Goal: Obtain resource: Download file/media

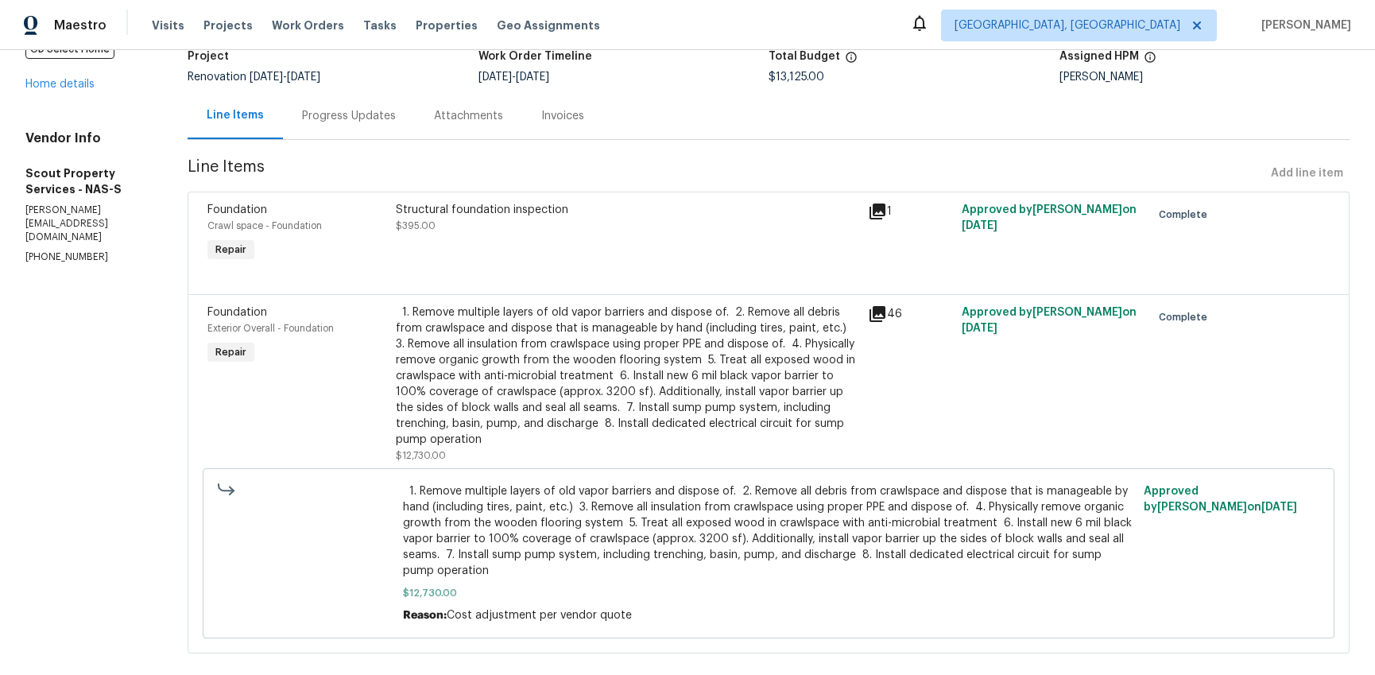
scroll to position [120, 0]
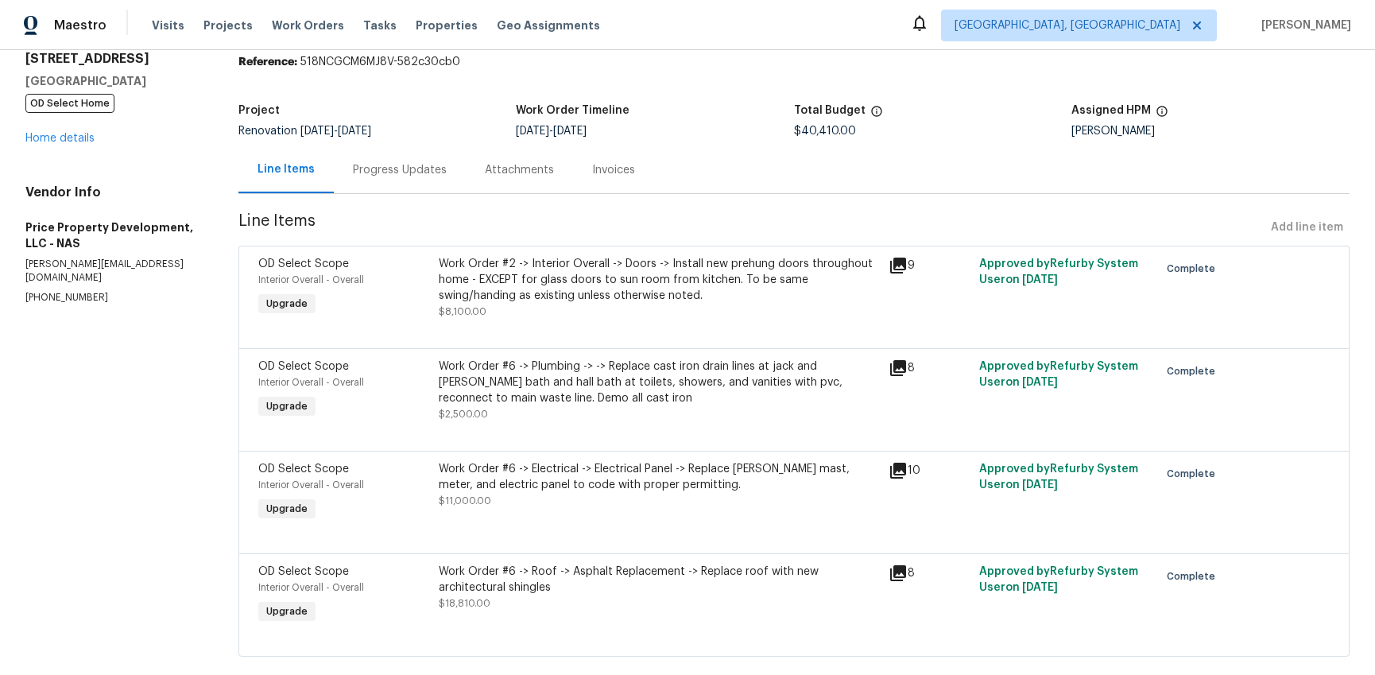
scroll to position [99, 0]
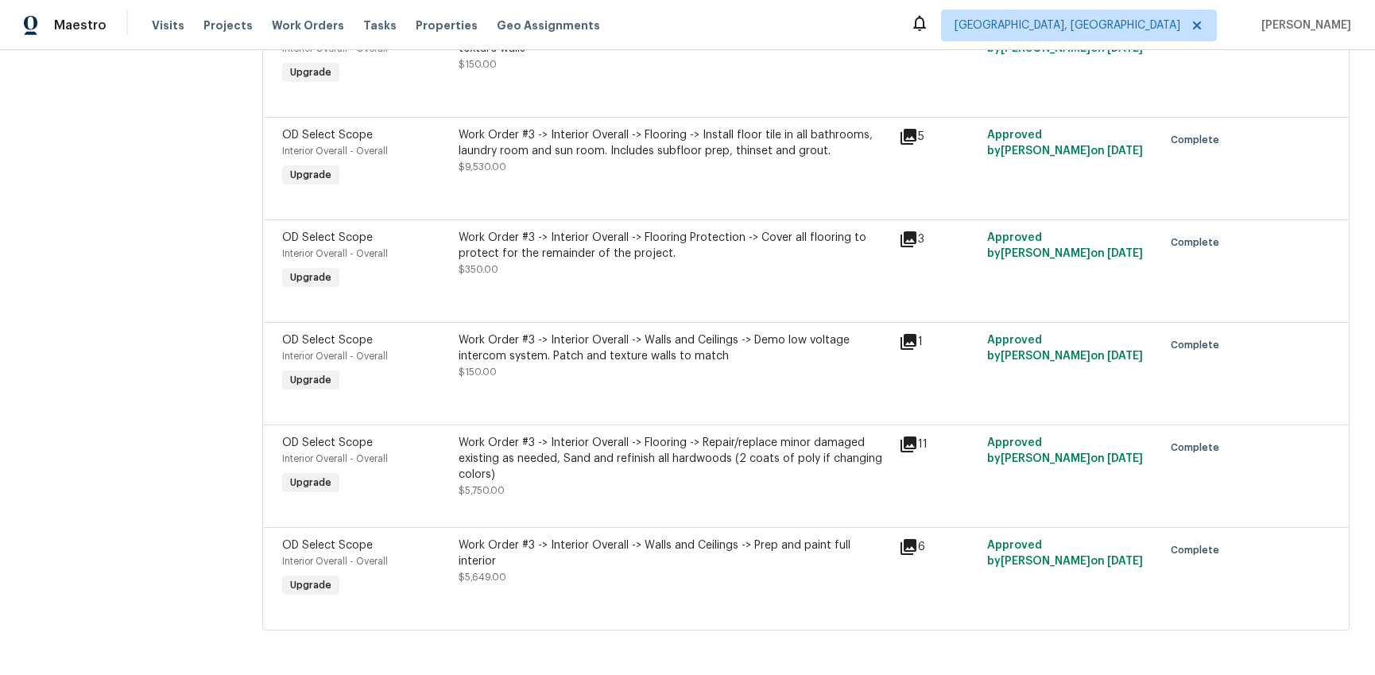
scroll to position [407, 0]
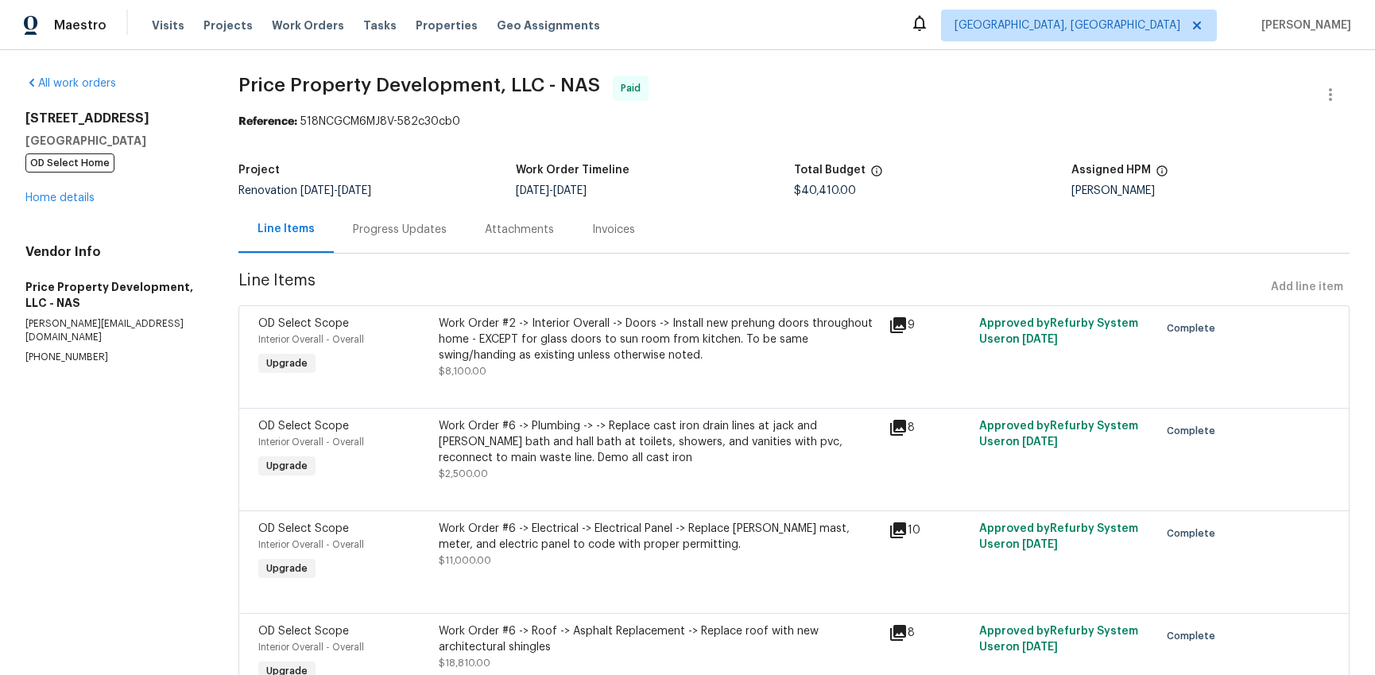
click at [621, 230] on div "Invoices" at bounding box center [613, 230] width 43 height 16
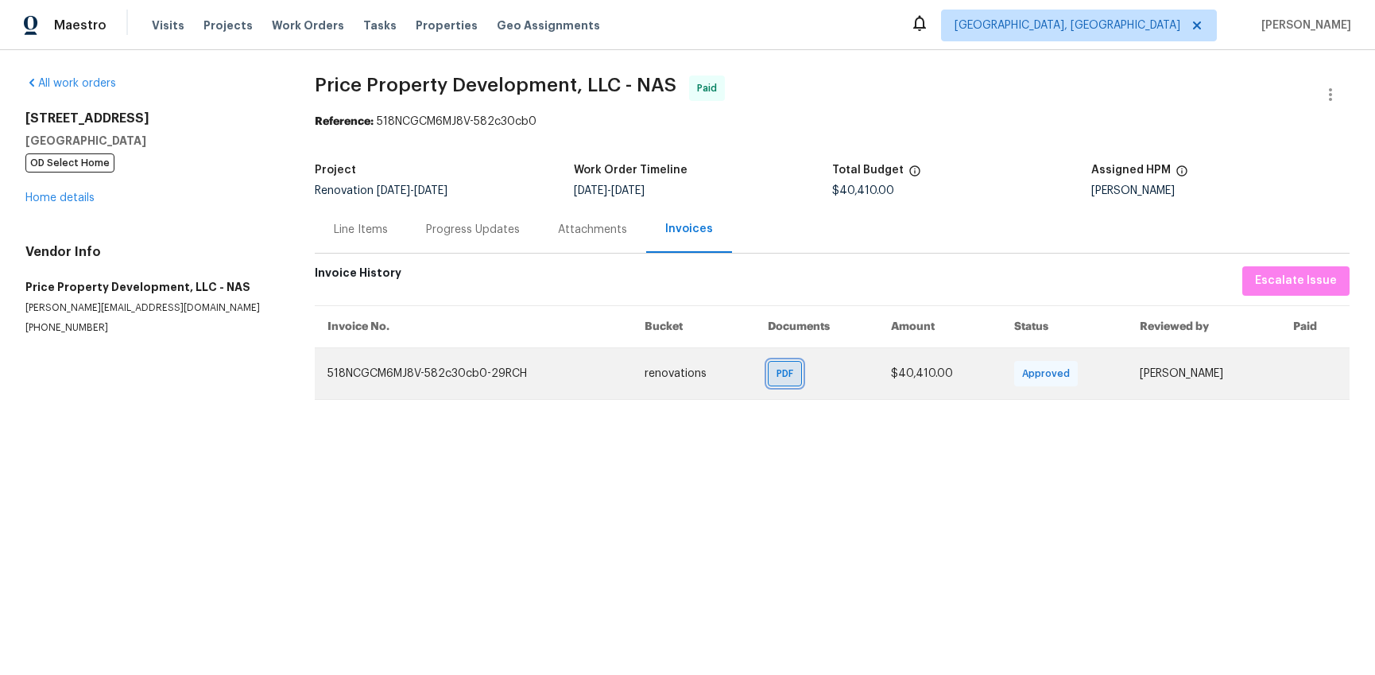
click at [776, 375] on span "PDF" at bounding box center [787, 373] width 23 height 16
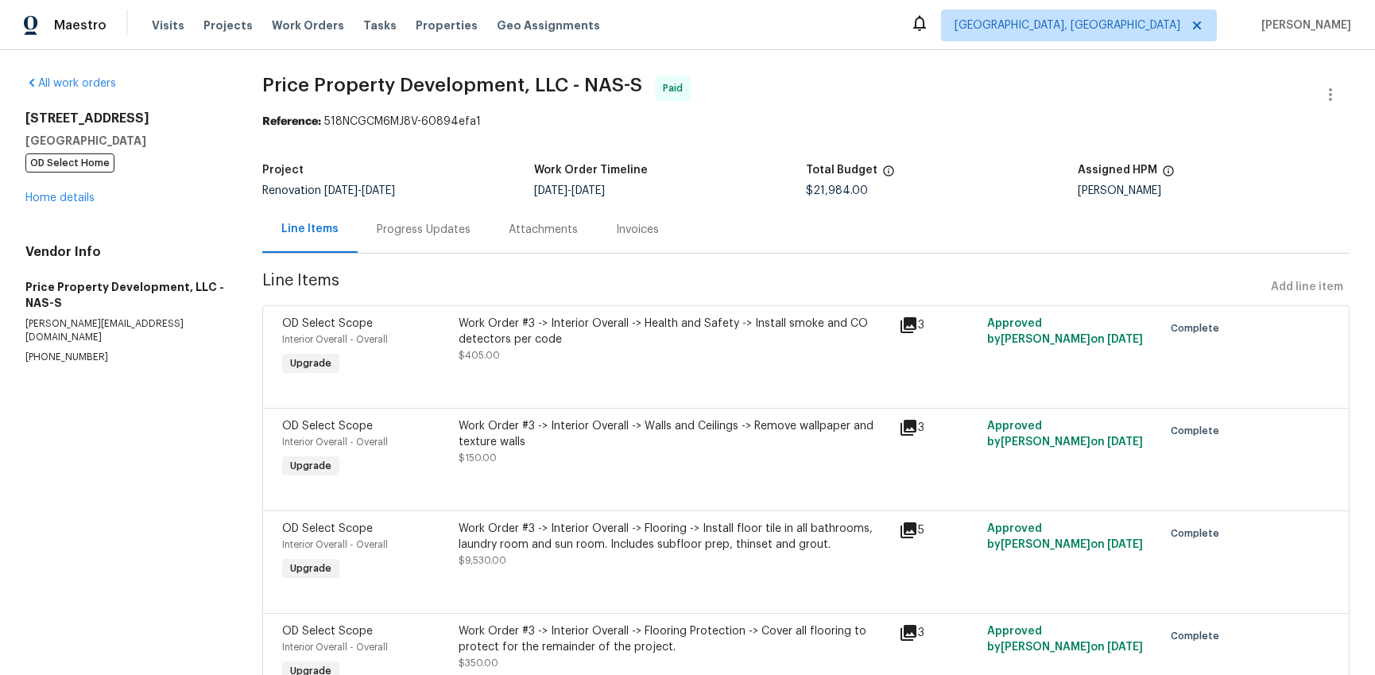
click at [626, 231] on div "Invoices" at bounding box center [637, 230] width 43 height 16
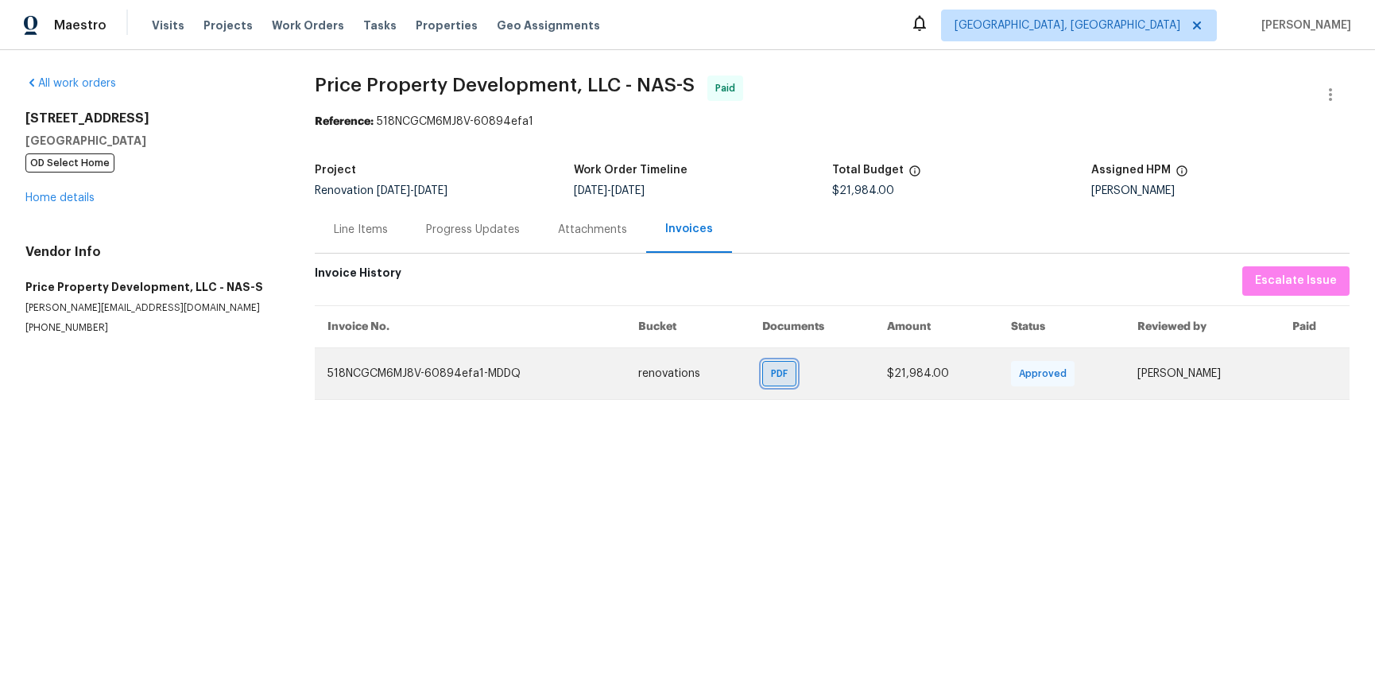
click at [771, 369] on span "PDF" at bounding box center [782, 373] width 23 height 16
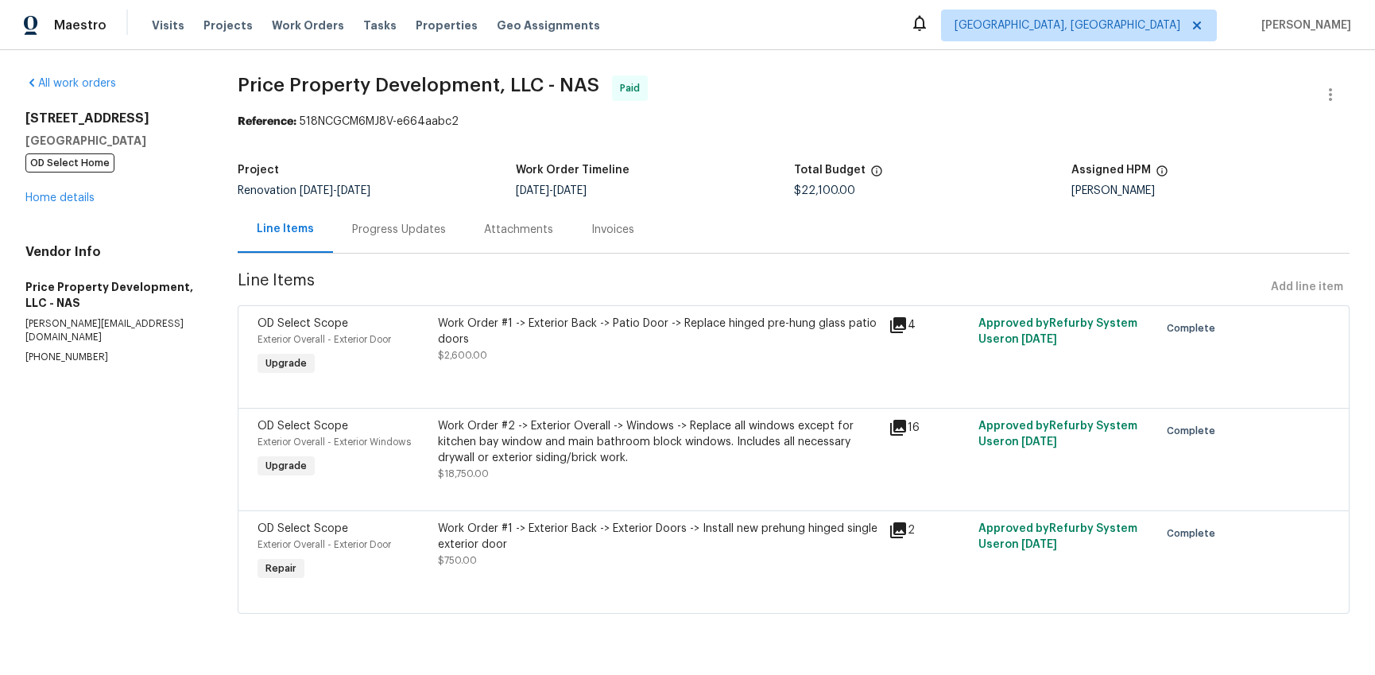
click at [615, 238] on div "Invoices" at bounding box center [612, 230] width 43 height 16
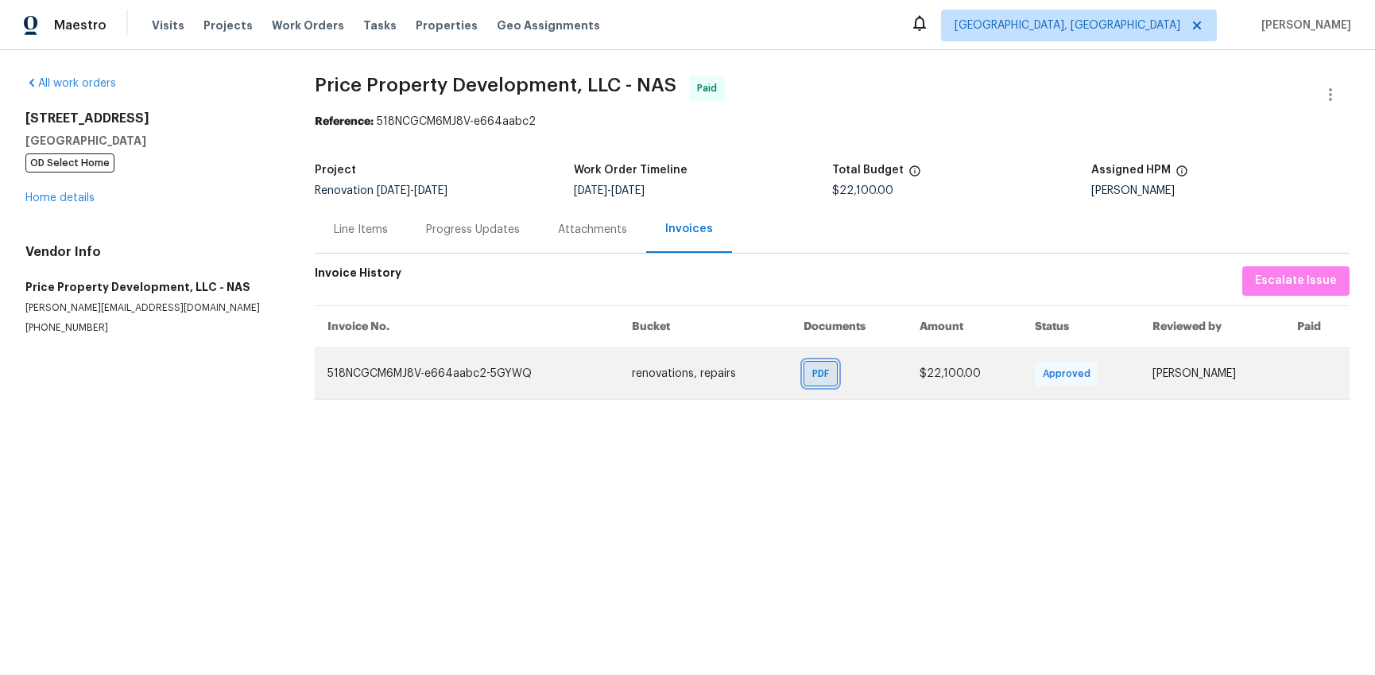
click at [812, 375] on span "PDF" at bounding box center [823, 373] width 23 height 16
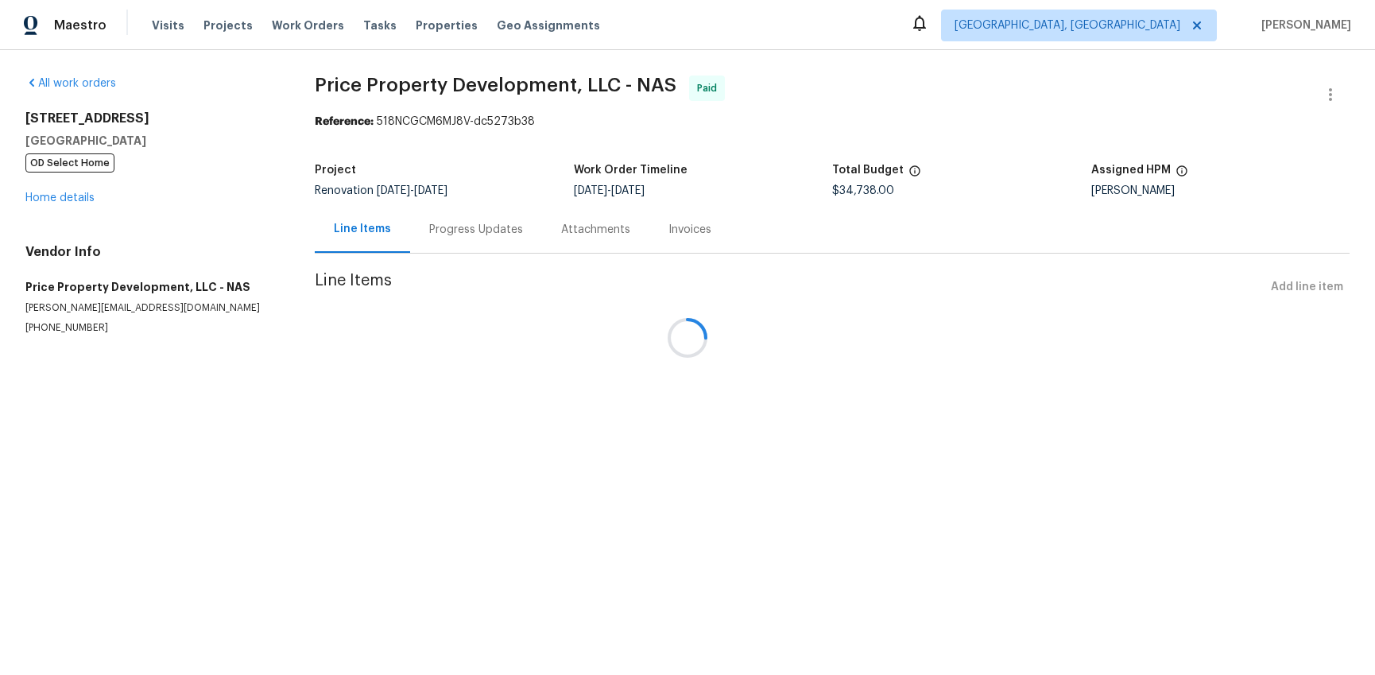
click at [671, 249] on div "Line Items Progress Updates Attachments Invoices" at bounding box center [832, 230] width 1034 height 48
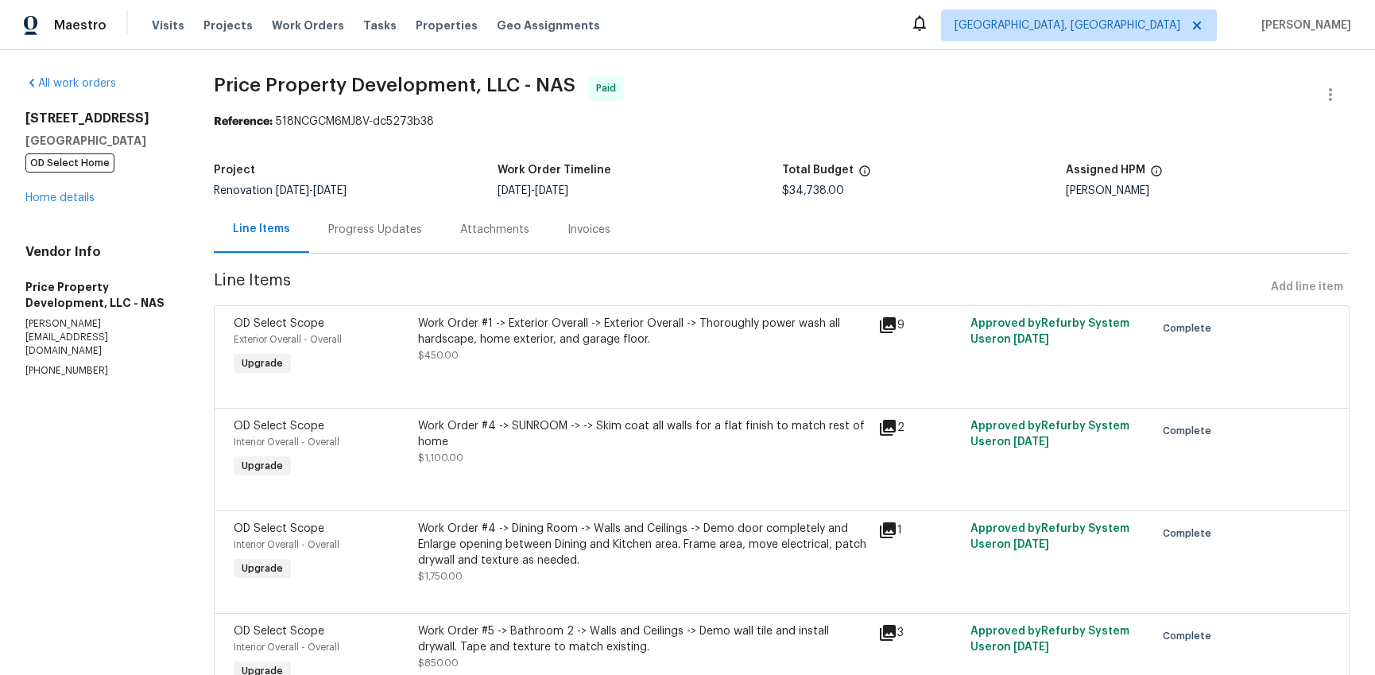
click at [610, 229] on div "Invoices" at bounding box center [588, 230] width 43 height 16
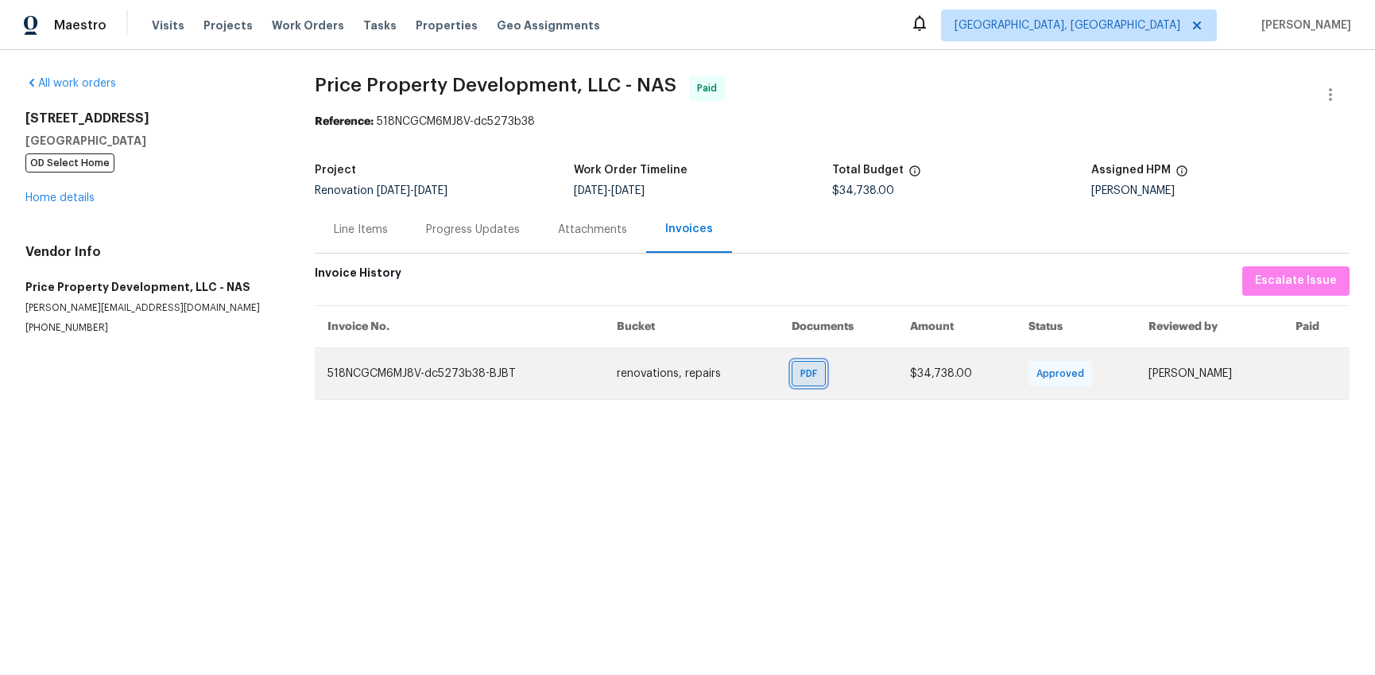
click at [800, 373] on span "PDF" at bounding box center [811, 373] width 23 height 16
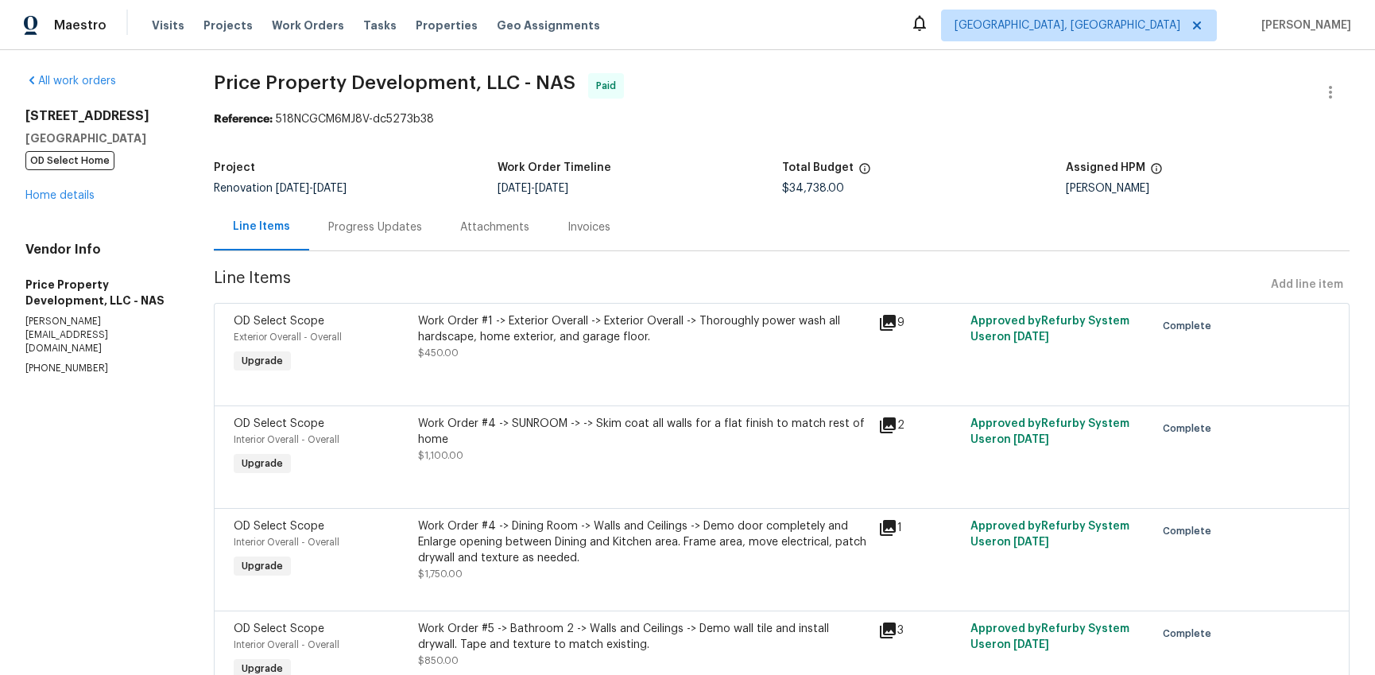
scroll to position [3, 0]
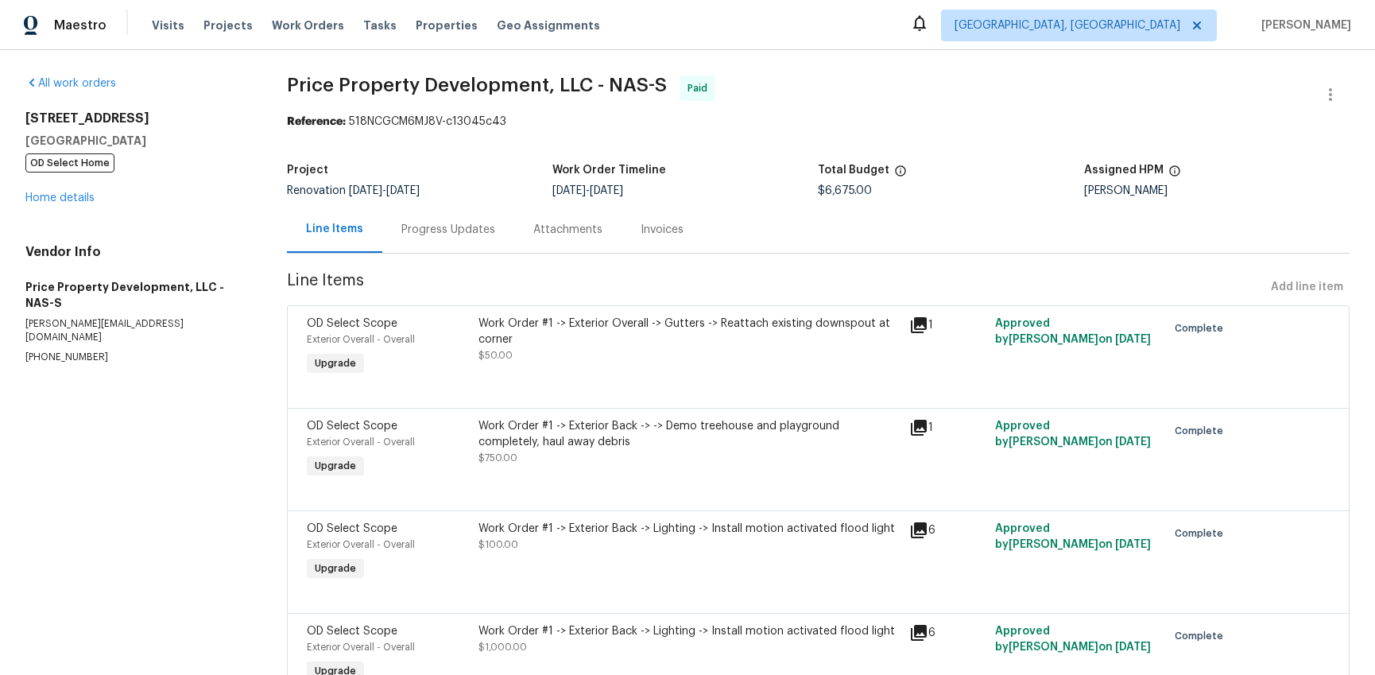
click at [668, 232] on div "Invoices" at bounding box center [661, 230] width 43 height 16
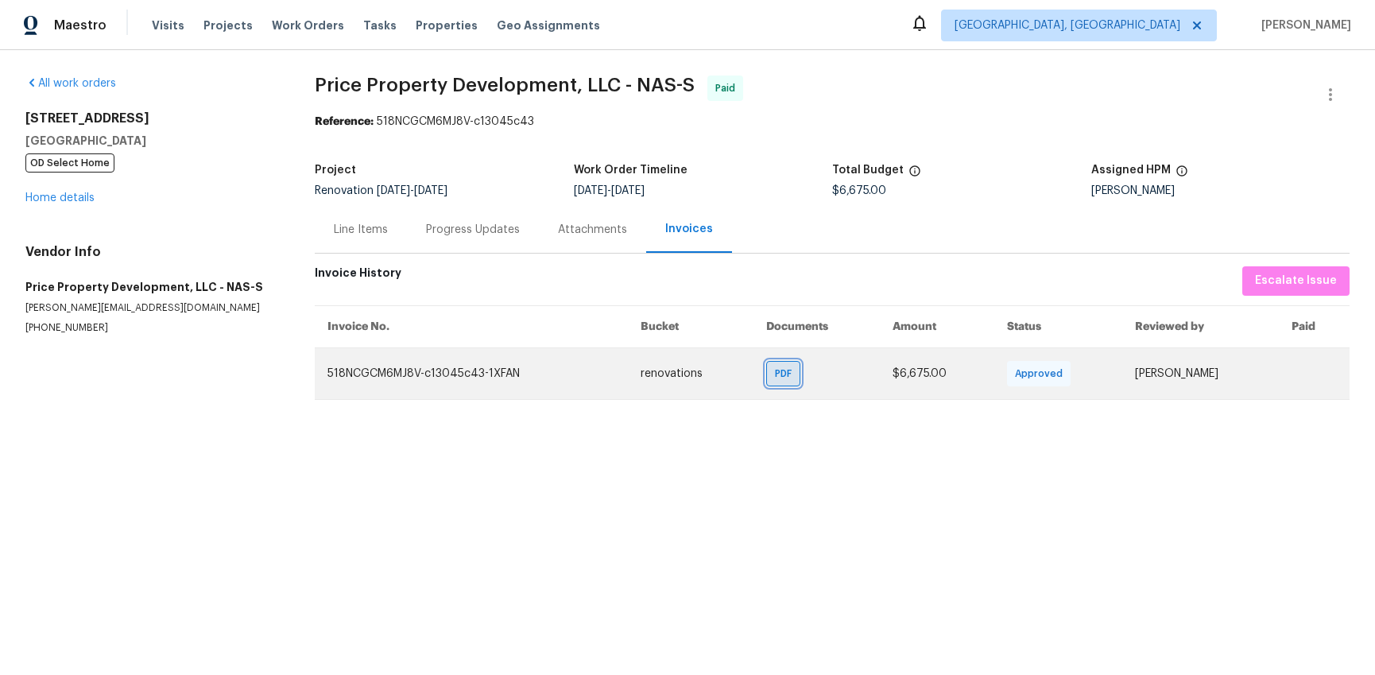
click at [775, 377] on span "PDF" at bounding box center [786, 373] width 23 height 16
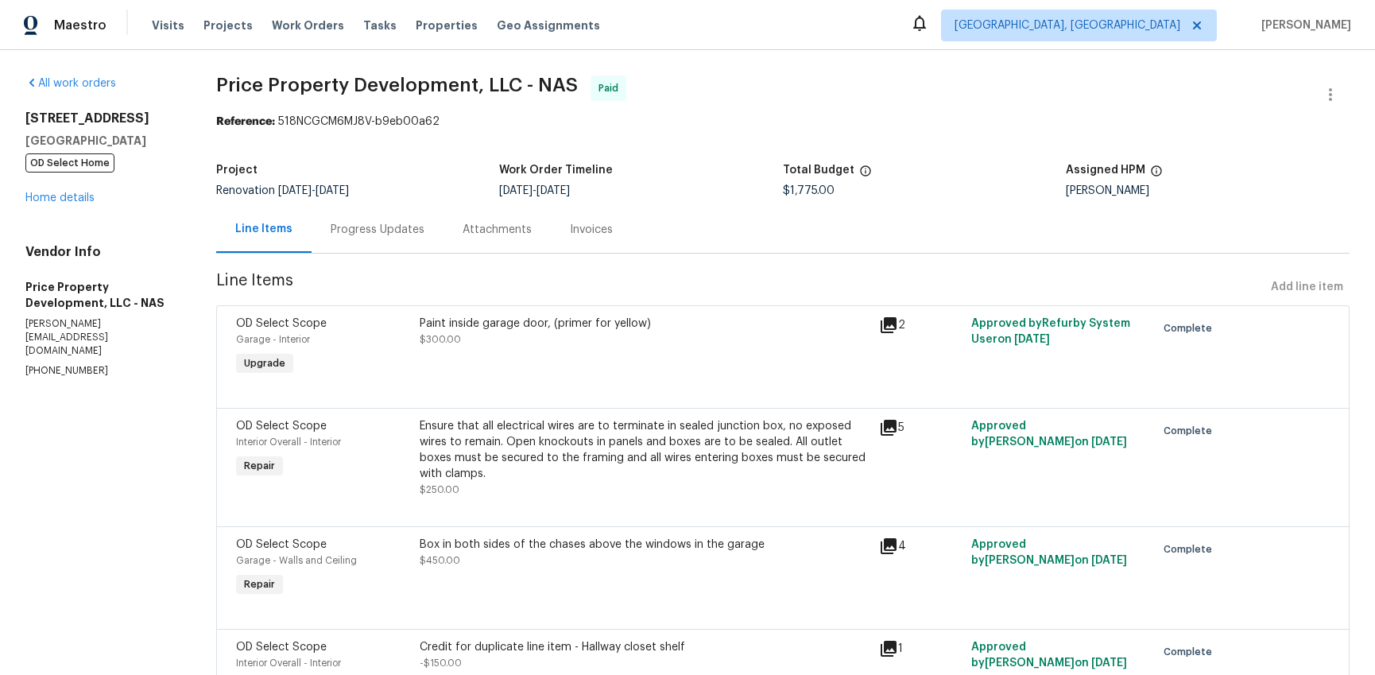
drag, startPoint x: 621, startPoint y: 230, endPoint x: 636, endPoint y: 246, distance: 21.3
click at [613, 230] on div "Invoices" at bounding box center [591, 230] width 43 height 16
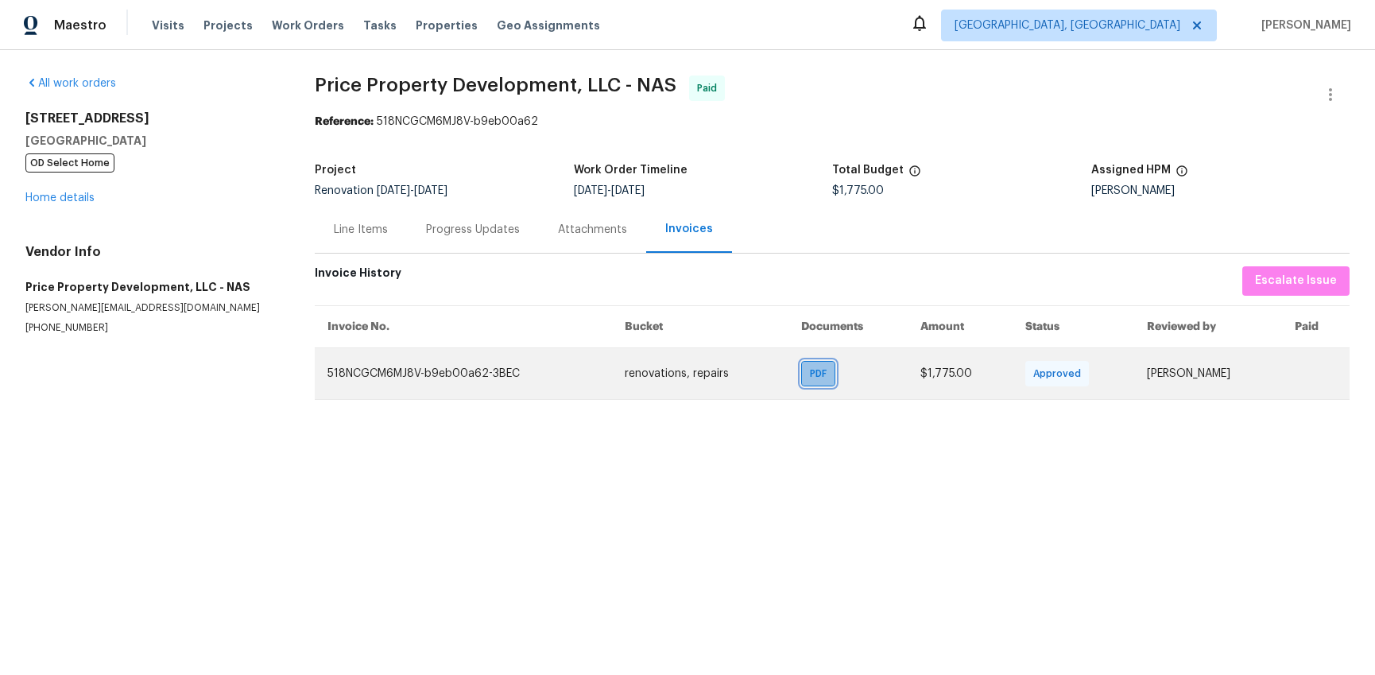
click at [810, 379] on span "PDF" at bounding box center [821, 373] width 23 height 16
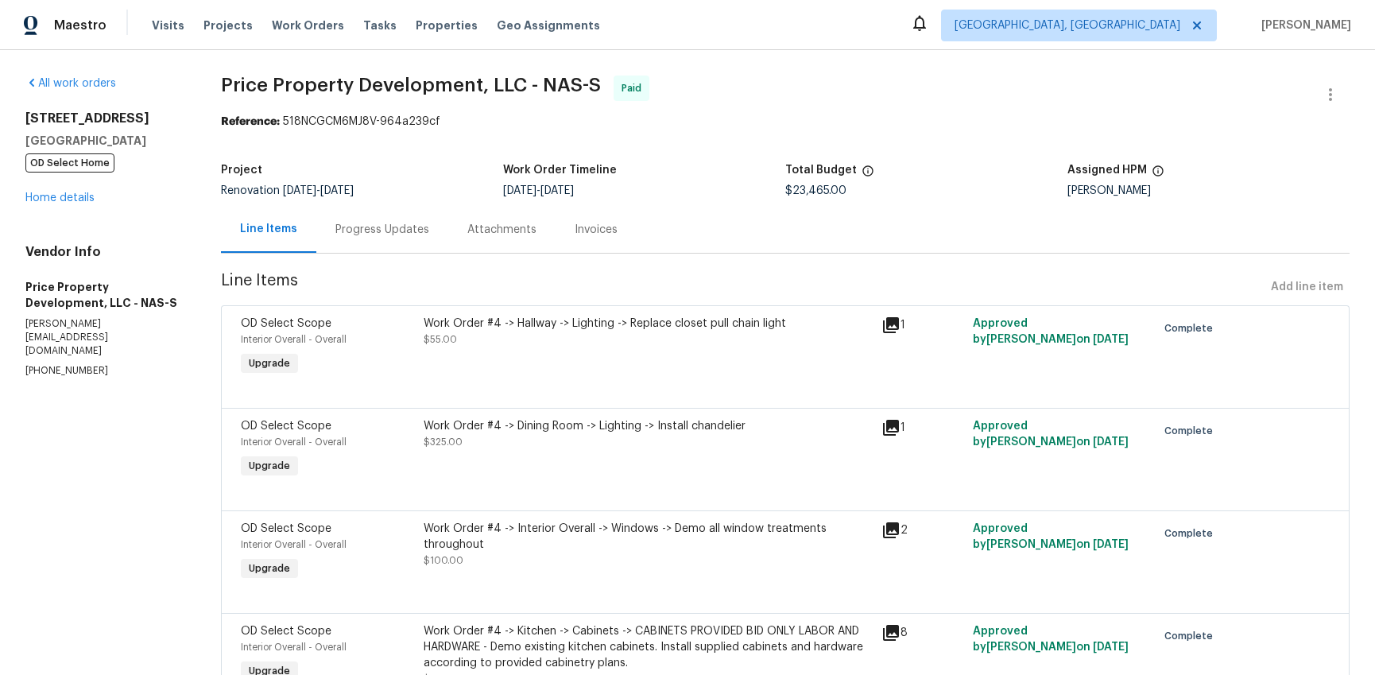
click at [673, 231] on div "Line Items Progress Updates Attachments Invoices" at bounding box center [785, 230] width 1128 height 48
click at [617, 230] on div "Invoices" at bounding box center [595, 230] width 43 height 16
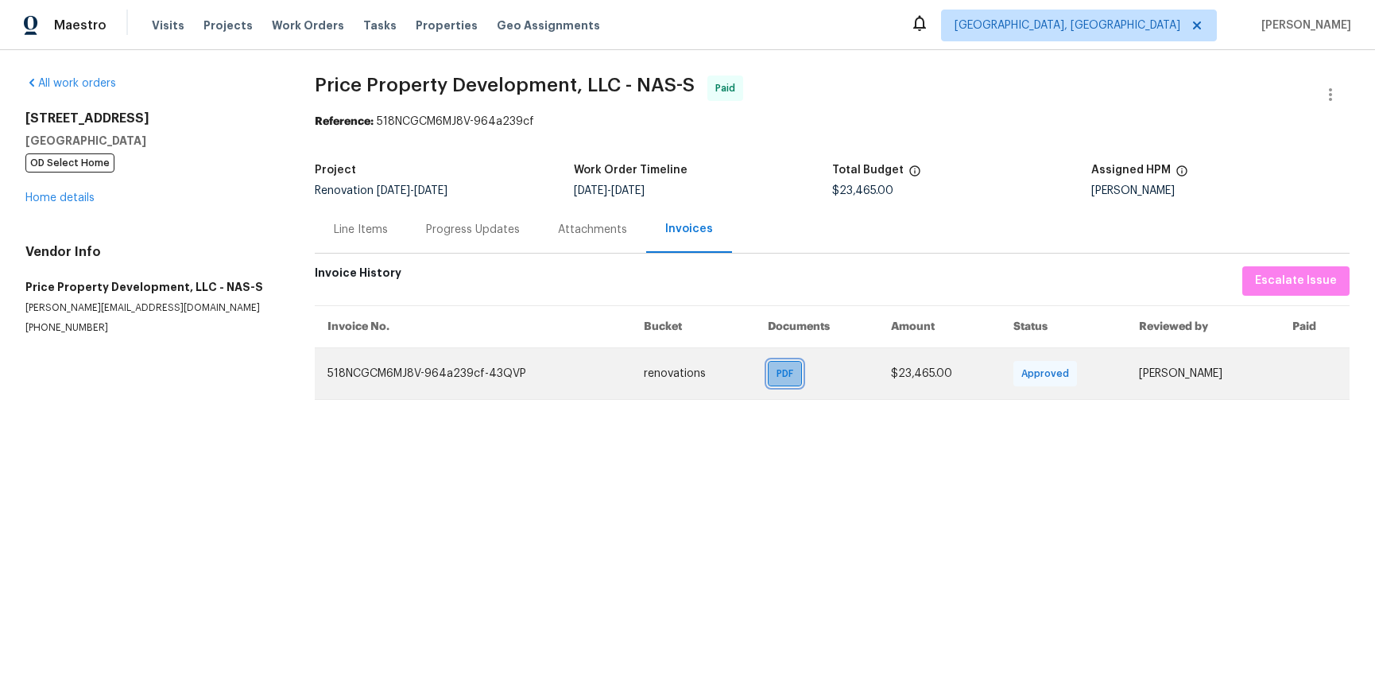
click at [768, 362] on div "PDF" at bounding box center [785, 373] width 34 height 25
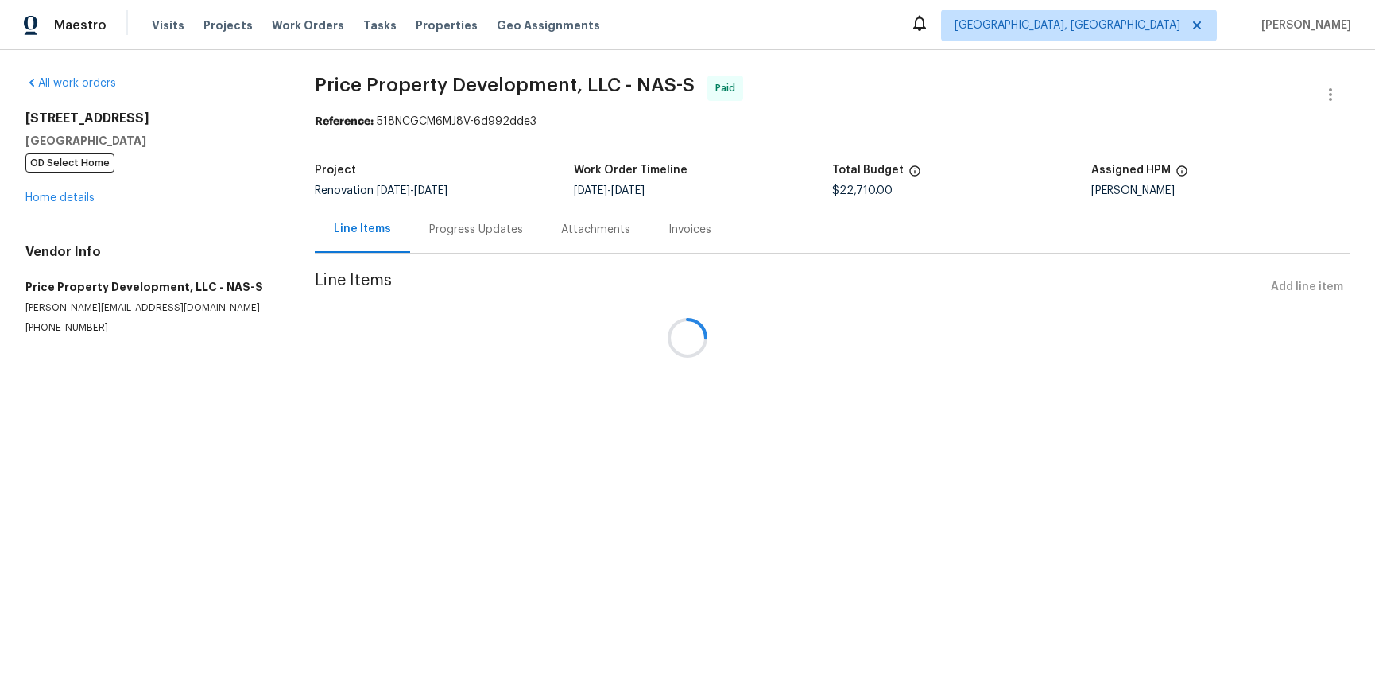
click at [684, 249] on div at bounding box center [687, 337] width 1375 height 675
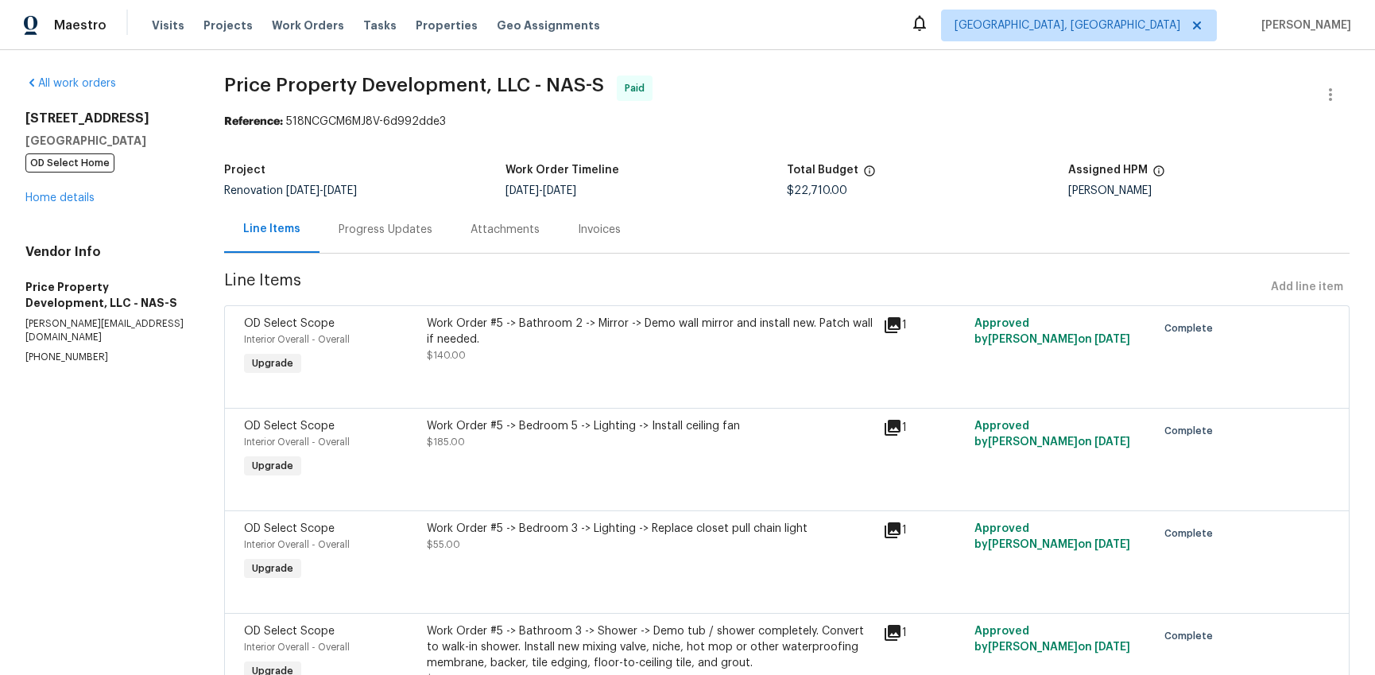
drag, startPoint x: 613, startPoint y: 231, endPoint x: 656, endPoint y: 252, distance: 47.6
click at [613, 232] on div "Invoices" at bounding box center [599, 230] width 43 height 16
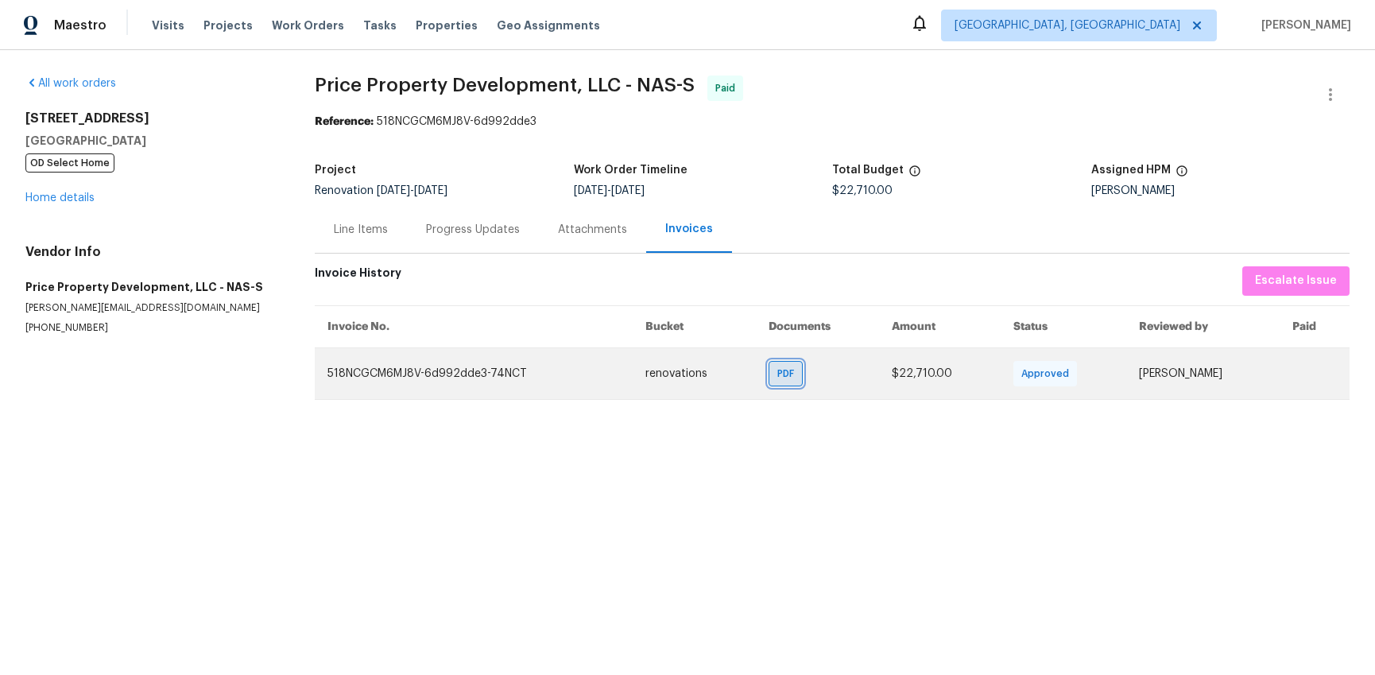
click at [770, 381] on div "PDF" at bounding box center [785, 373] width 34 height 25
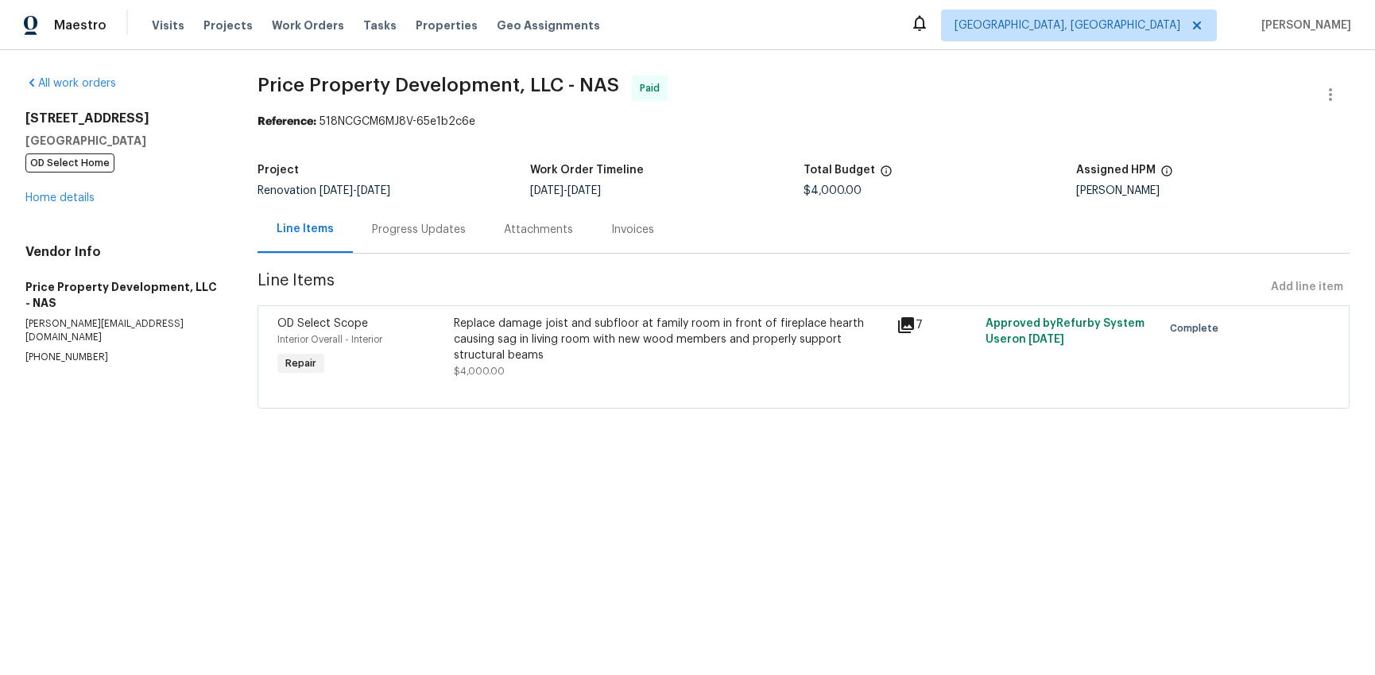
click at [626, 233] on div "Invoices" at bounding box center [632, 230] width 43 height 16
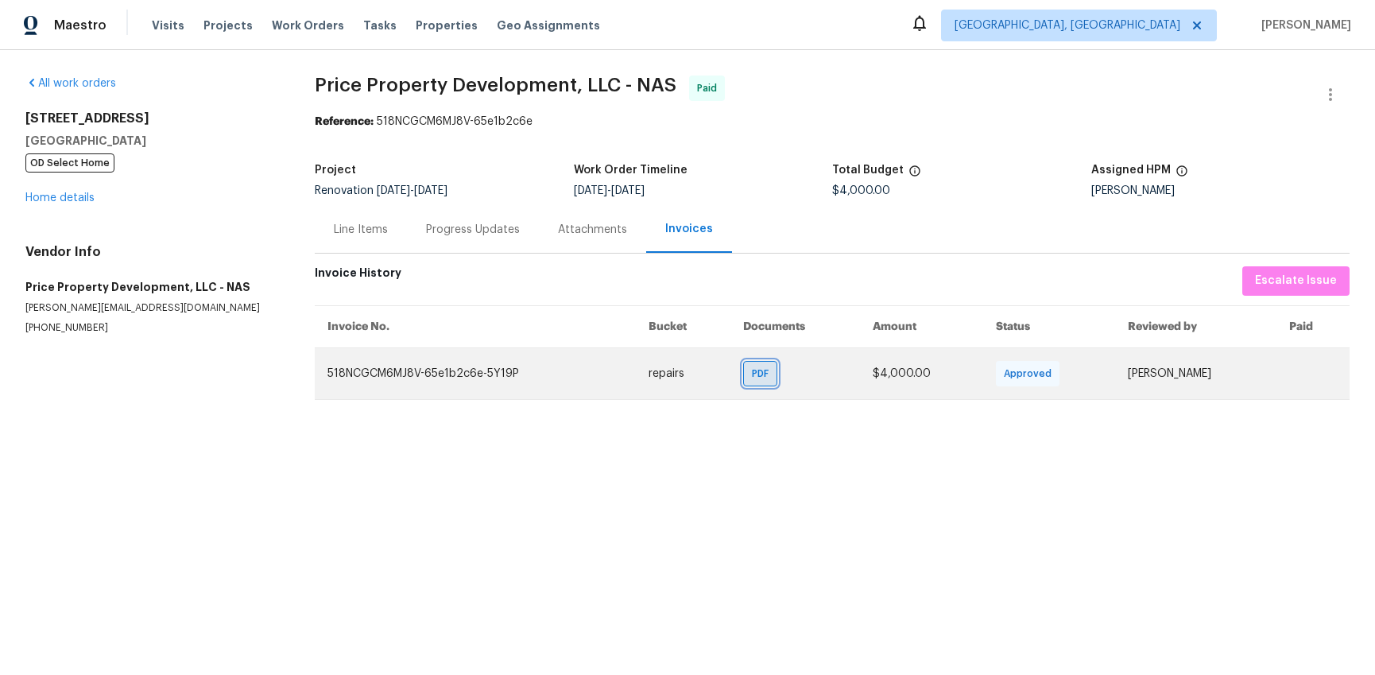
click at [744, 384] on div "PDF" at bounding box center [760, 373] width 34 height 25
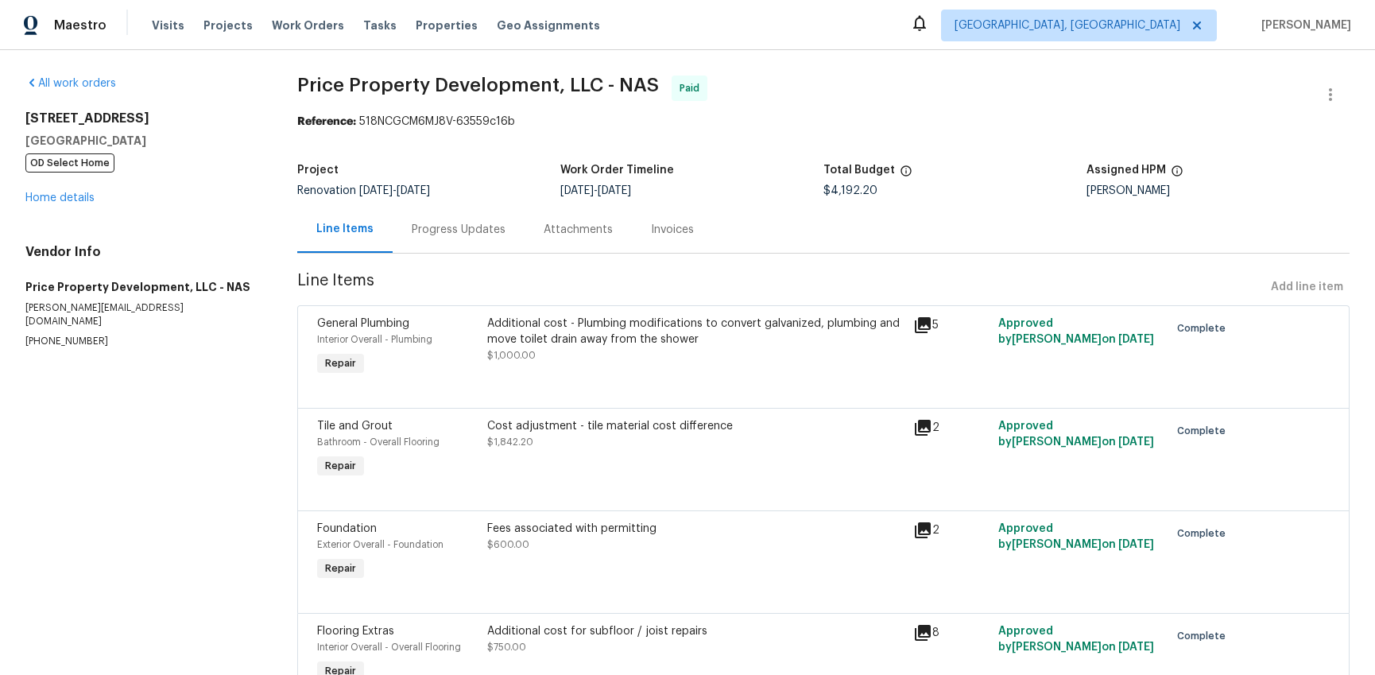
click at [660, 232] on div "Invoices" at bounding box center [672, 230] width 43 height 16
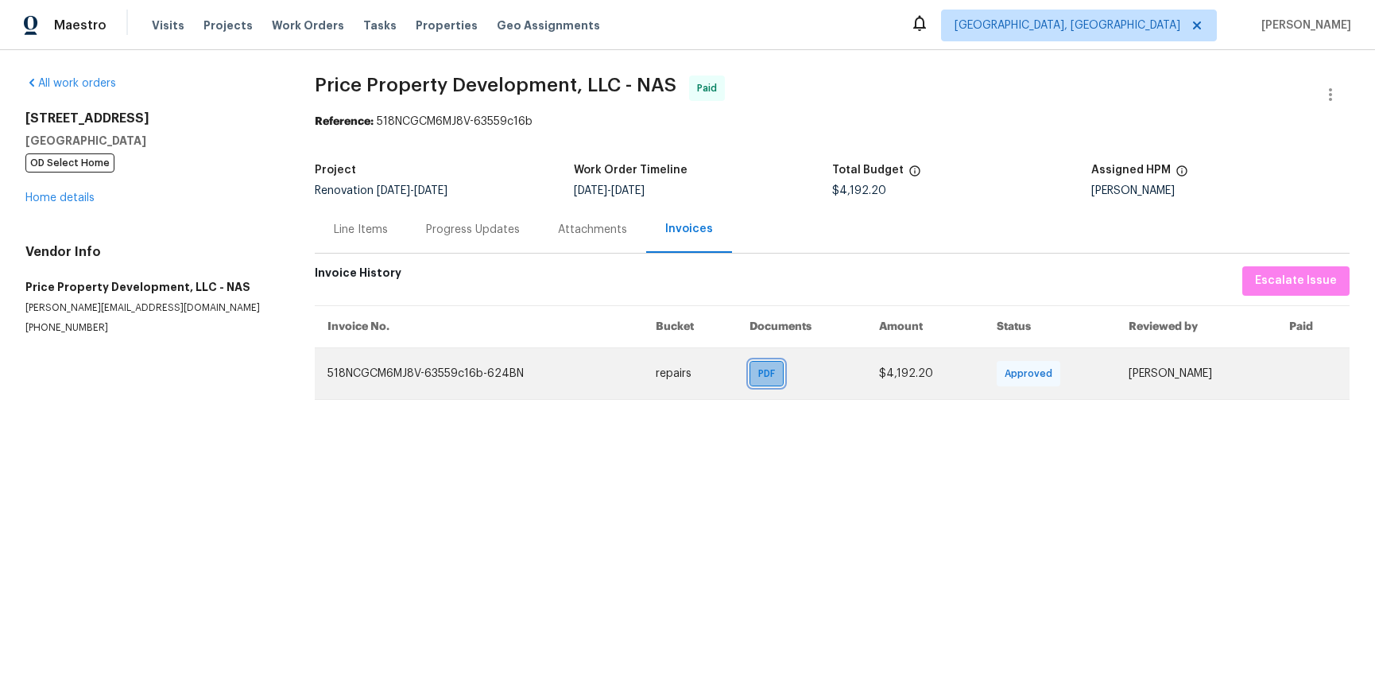
click at [762, 369] on span "PDF" at bounding box center [769, 373] width 23 height 16
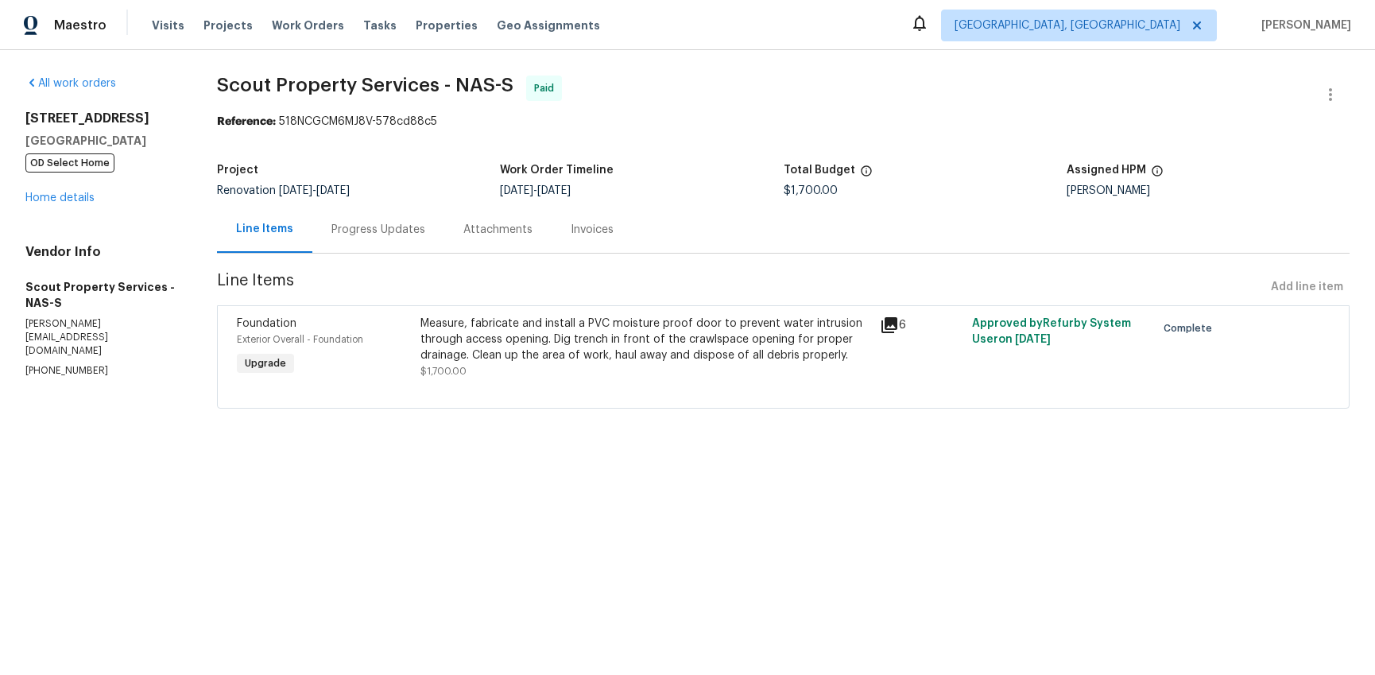
click at [596, 230] on div "Invoices" at bounding box center [591, 230] width 43 height 16
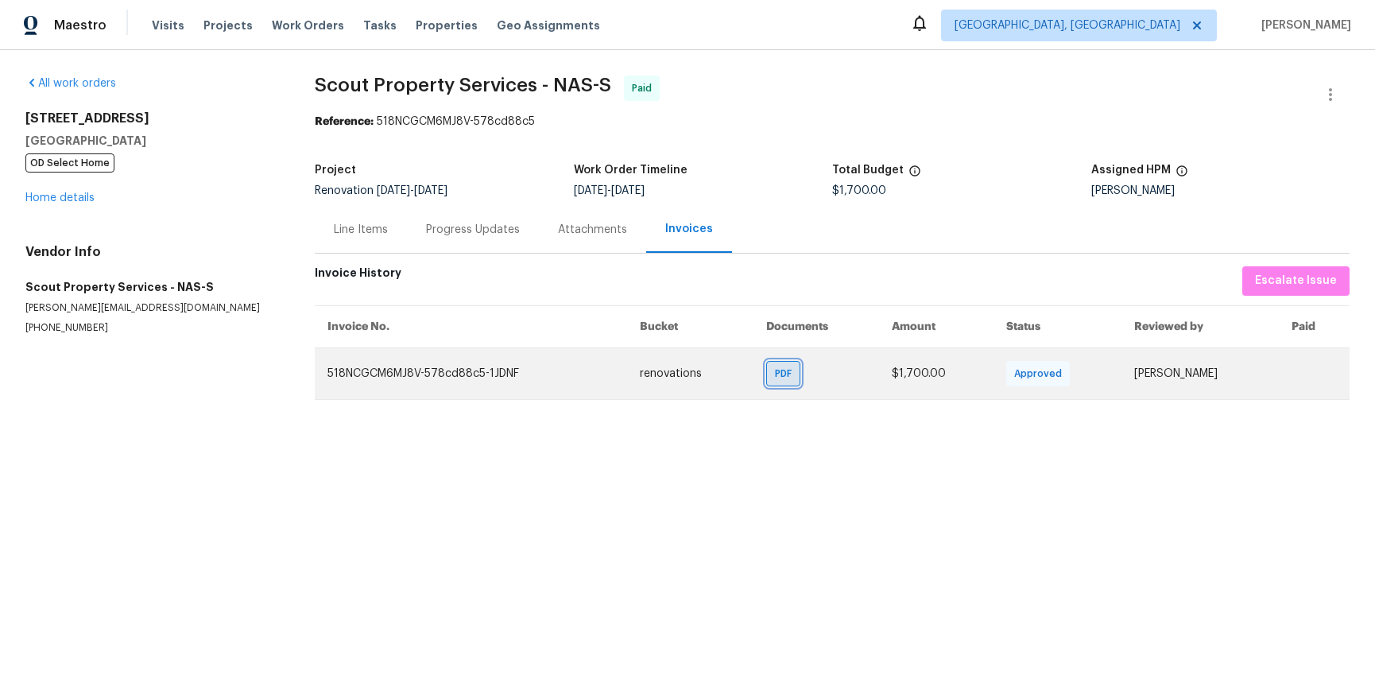
click at [775, 375] on span "PDF" at bounding box center [786, 373] width 23 height 16
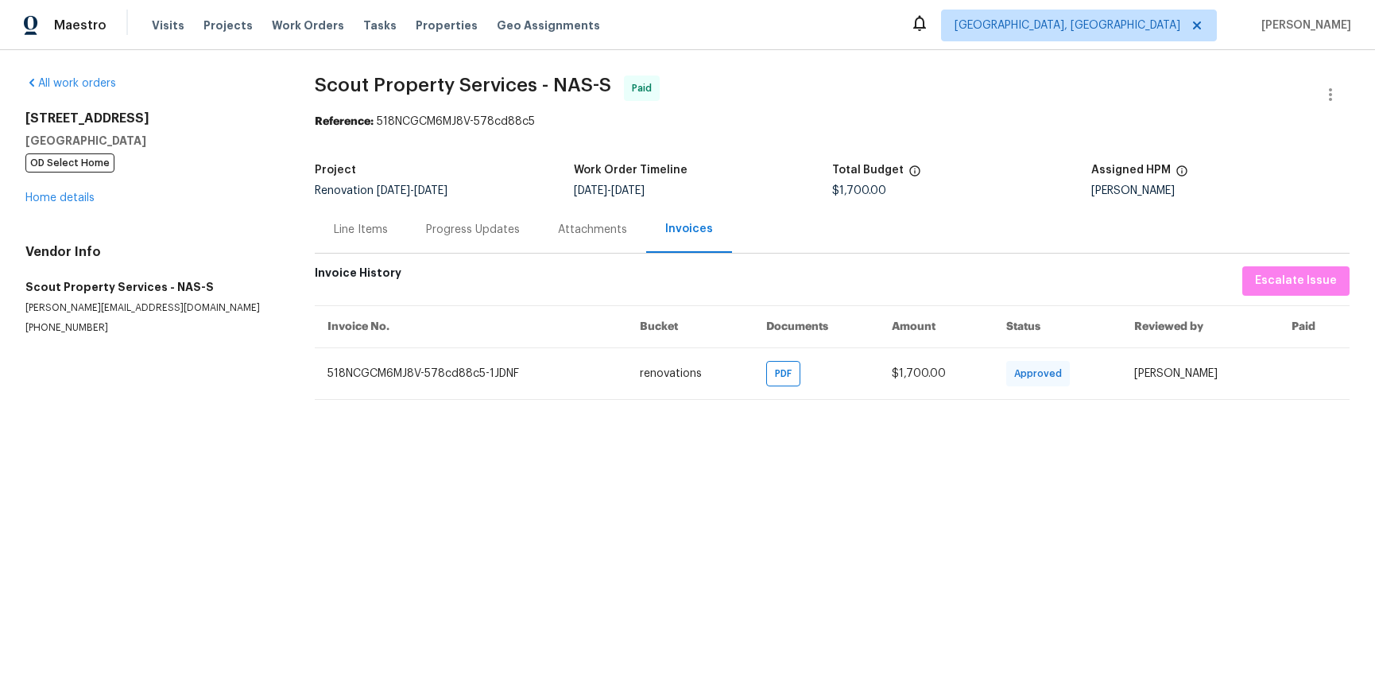
click at [331, 226] on div "Line Items" at bounding box center [361, 229] width 92 height 47
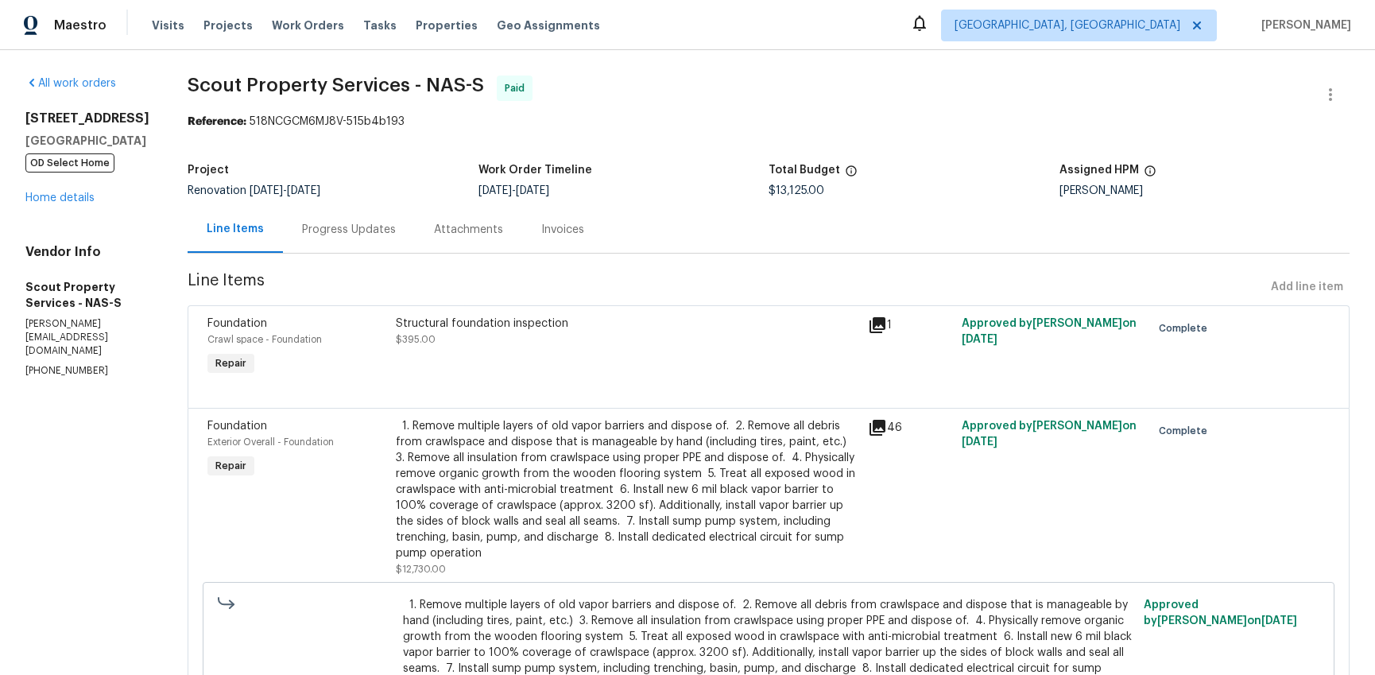
click at [541, 229] on div "Invoices" at bounding box center [562, 230] width 43 height 16
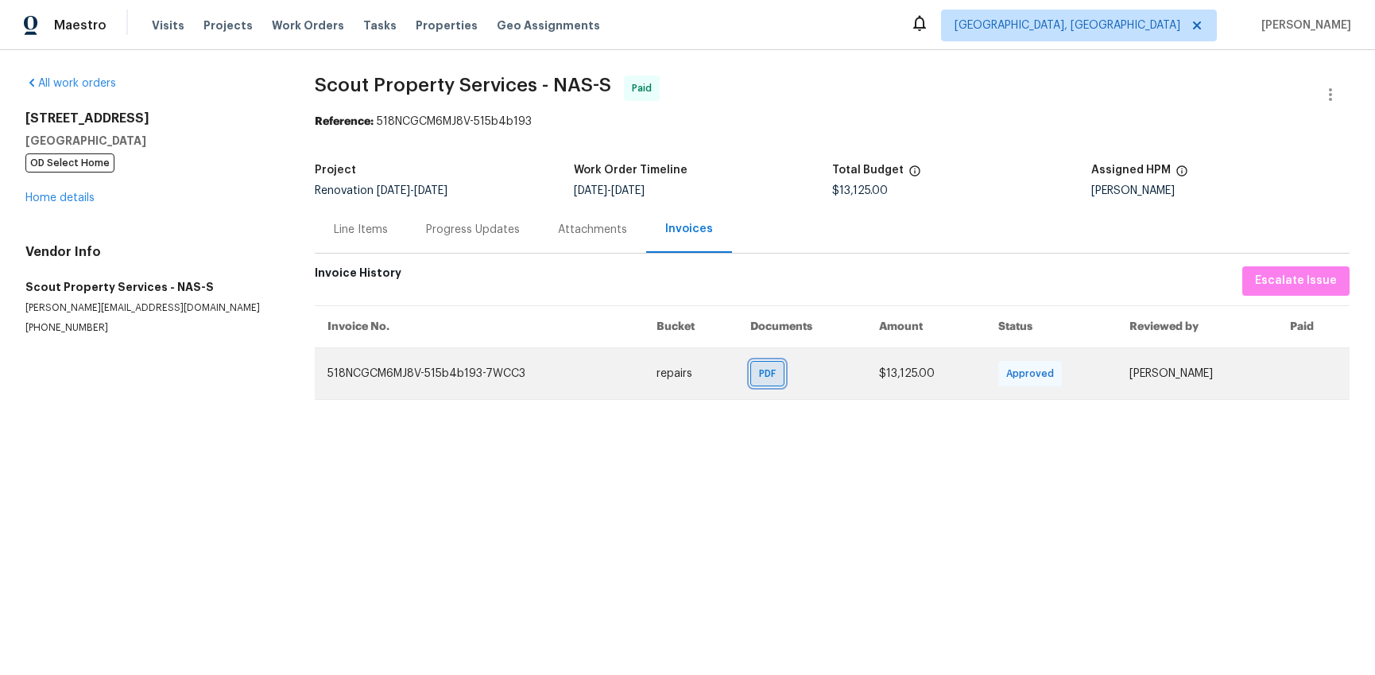
click at [776, 375] on span "PDF" at bounding box center [770, 373] width 23 height 16
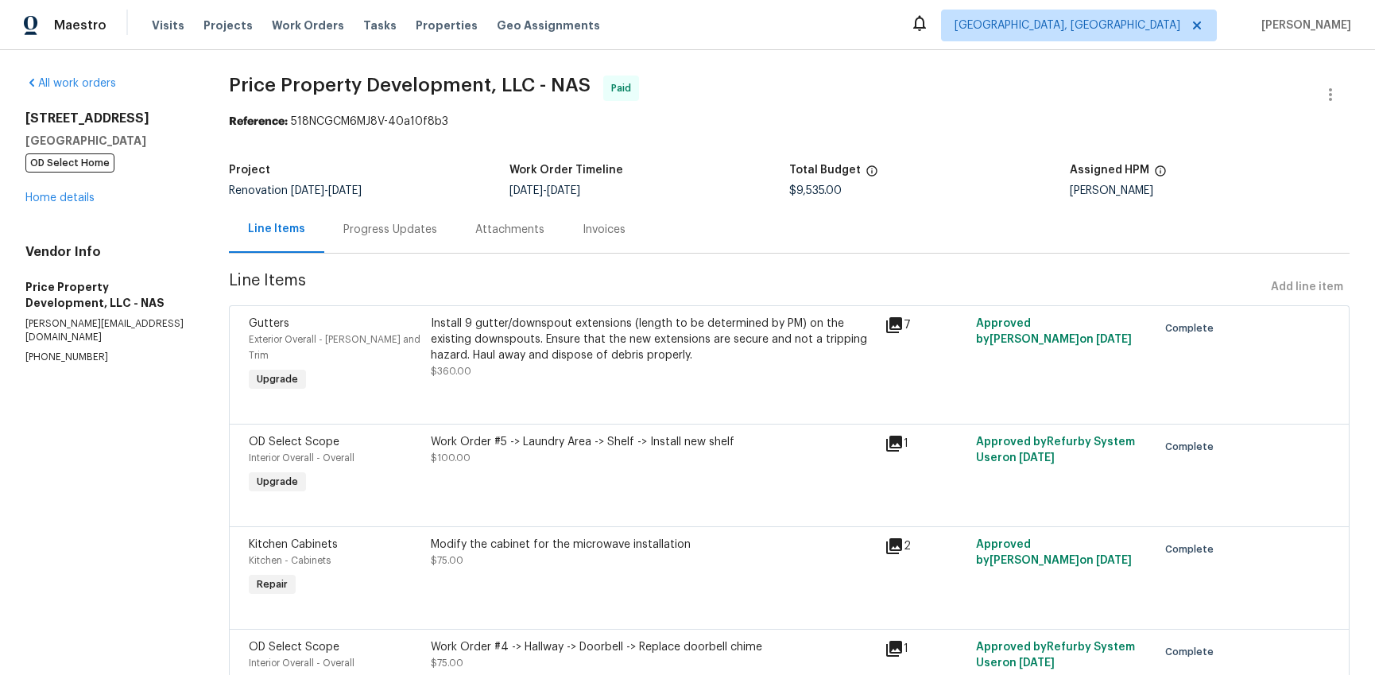
click at [612, 230] on div "Invoices" at bounding box center [603, 230] width 43 height 16
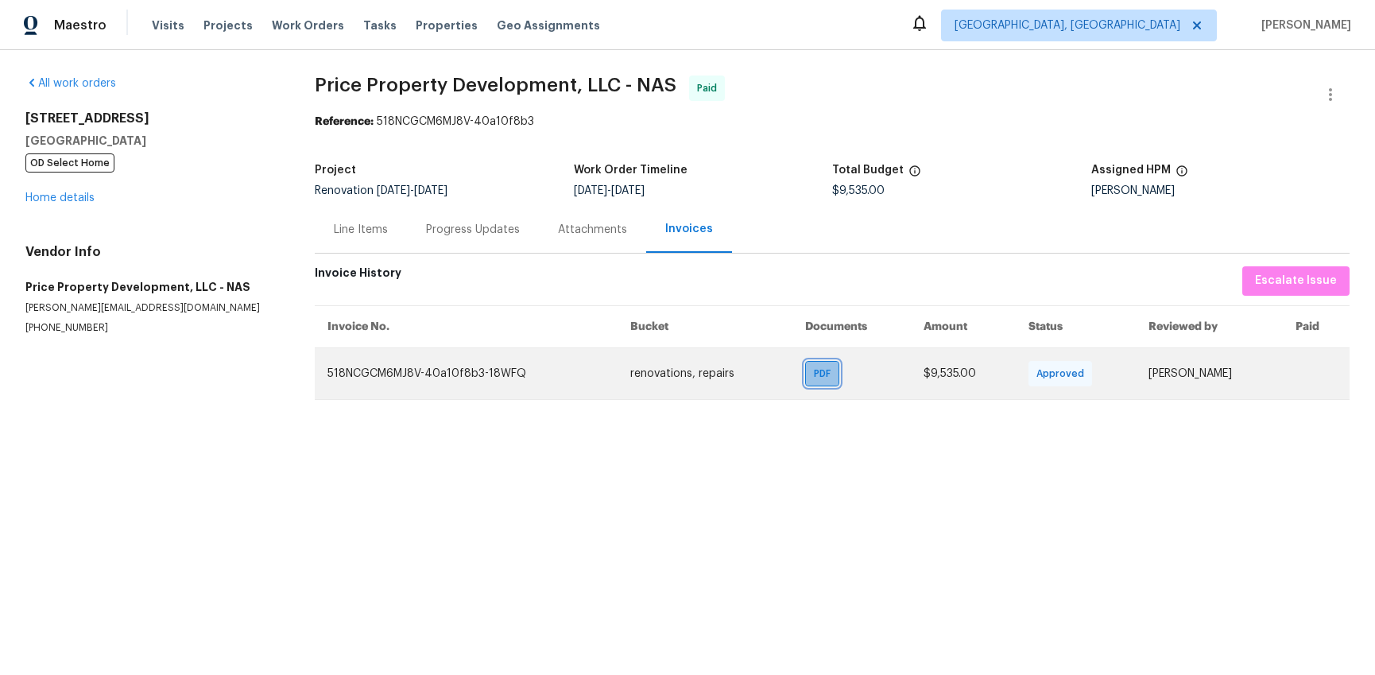
click at [814, 373] on span "PDF" at bounding box center [825, 373] width 23 height 16
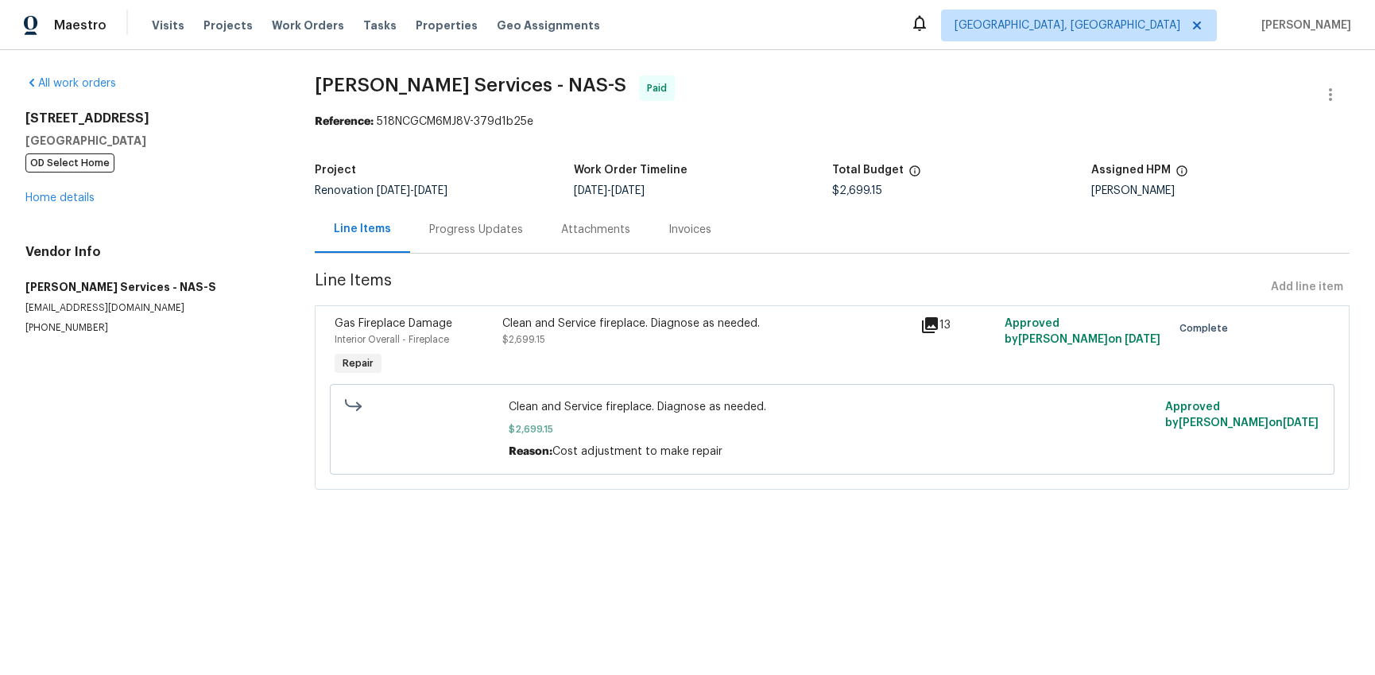
click at [689, 231] on div "Invoices" at bounding box center [689, 230] width 43 height 16
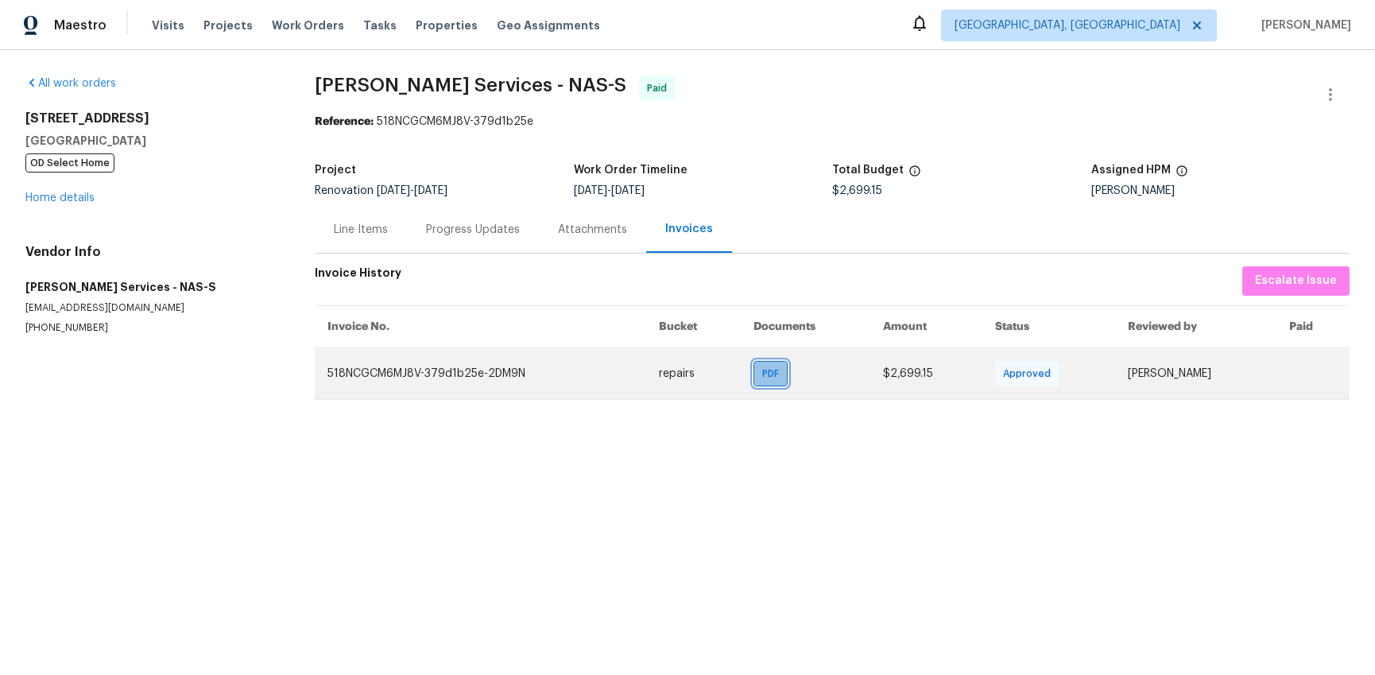
click at [762, 381] on span "PDF" at bounding box center [773, 373] width 23 height 16
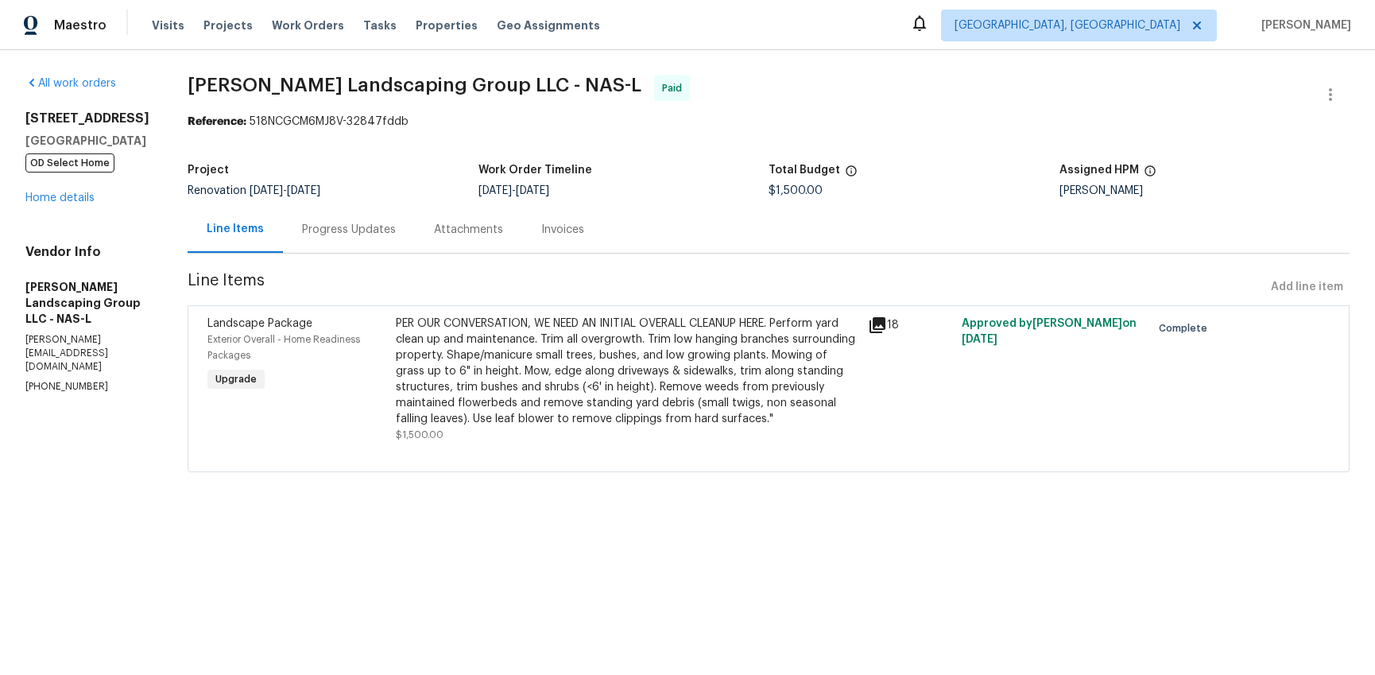
click at [885, 326] on icon at bounding box center [877, 325] width 16 height 16
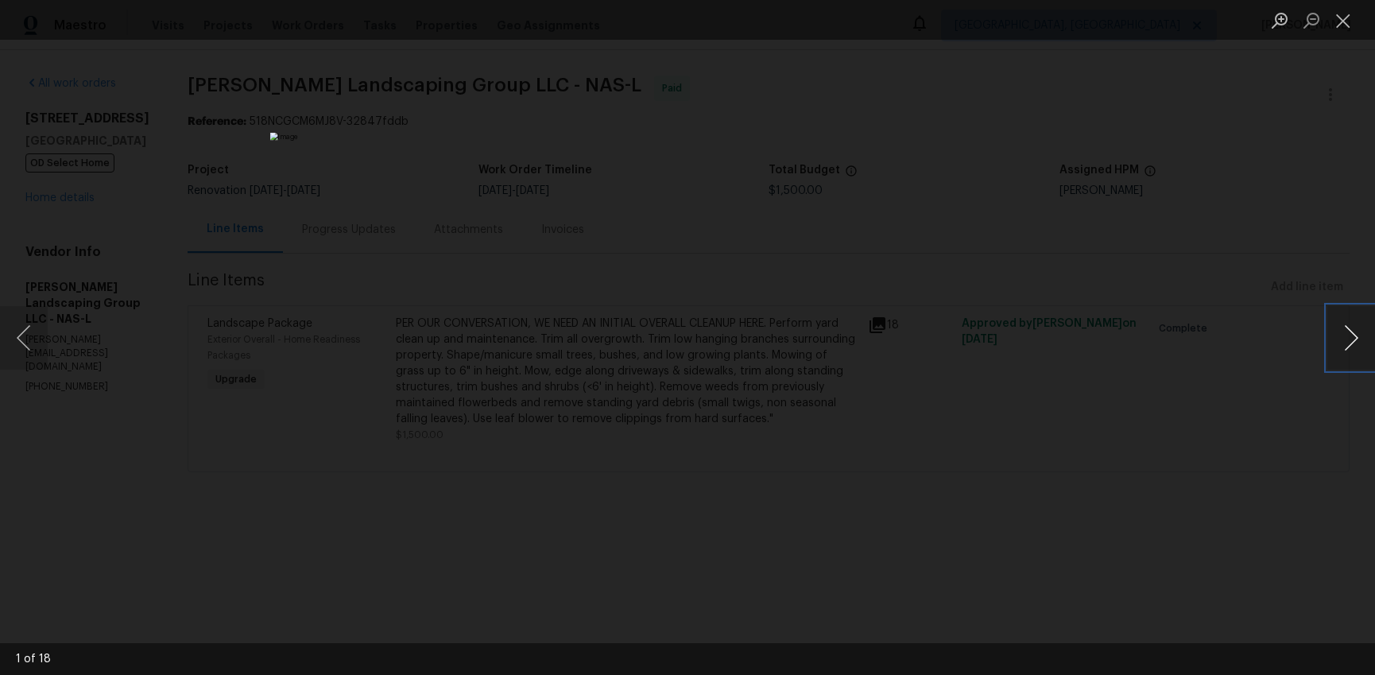
click at [1346, 335] on button "Next image" at bounding box center [1351, 338] width 48 height 64
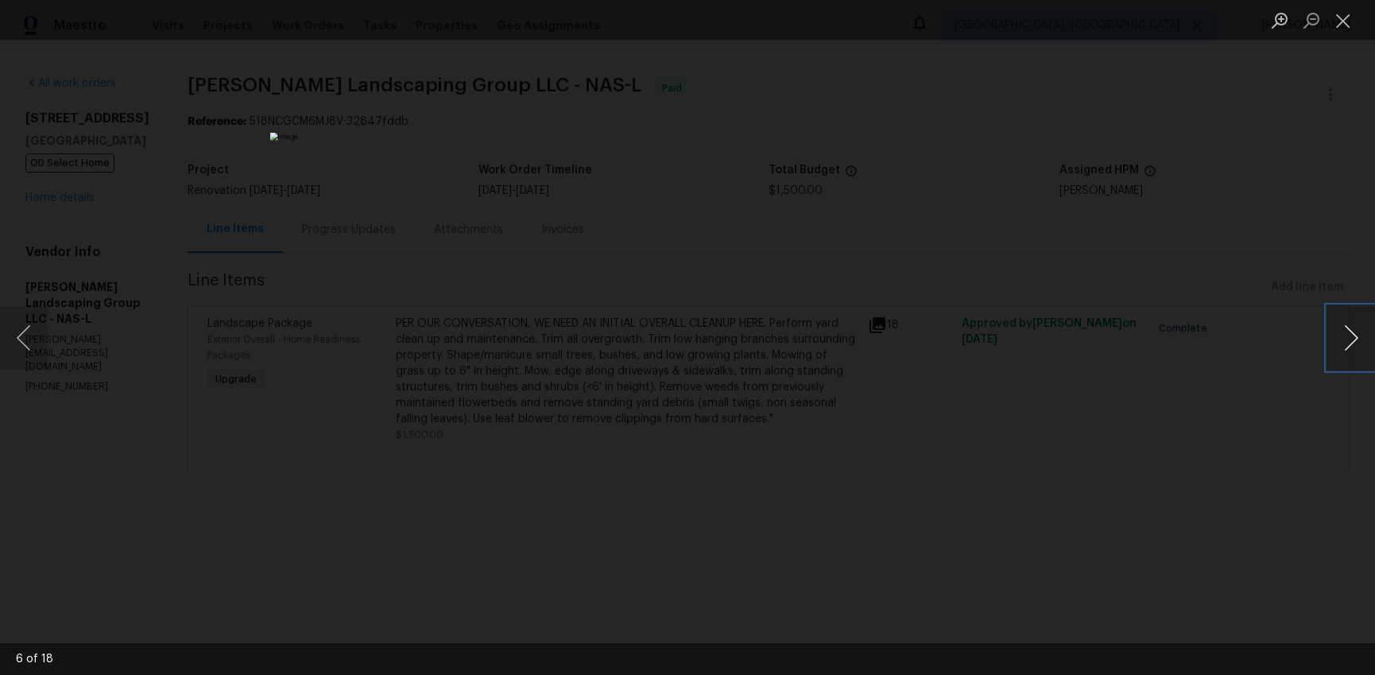
click at [1346, 335] on button "Next image" at bounding box center [1351, 338] width 48 height 64
drag, startPoint x: 1344, startPoint y: 17, endPoint x: 1330, endPoint y: 19, distance: 14.4
click at [1344, 18] on button "Close lightbox" at bounding box center [1343, 20] width 32 height 28
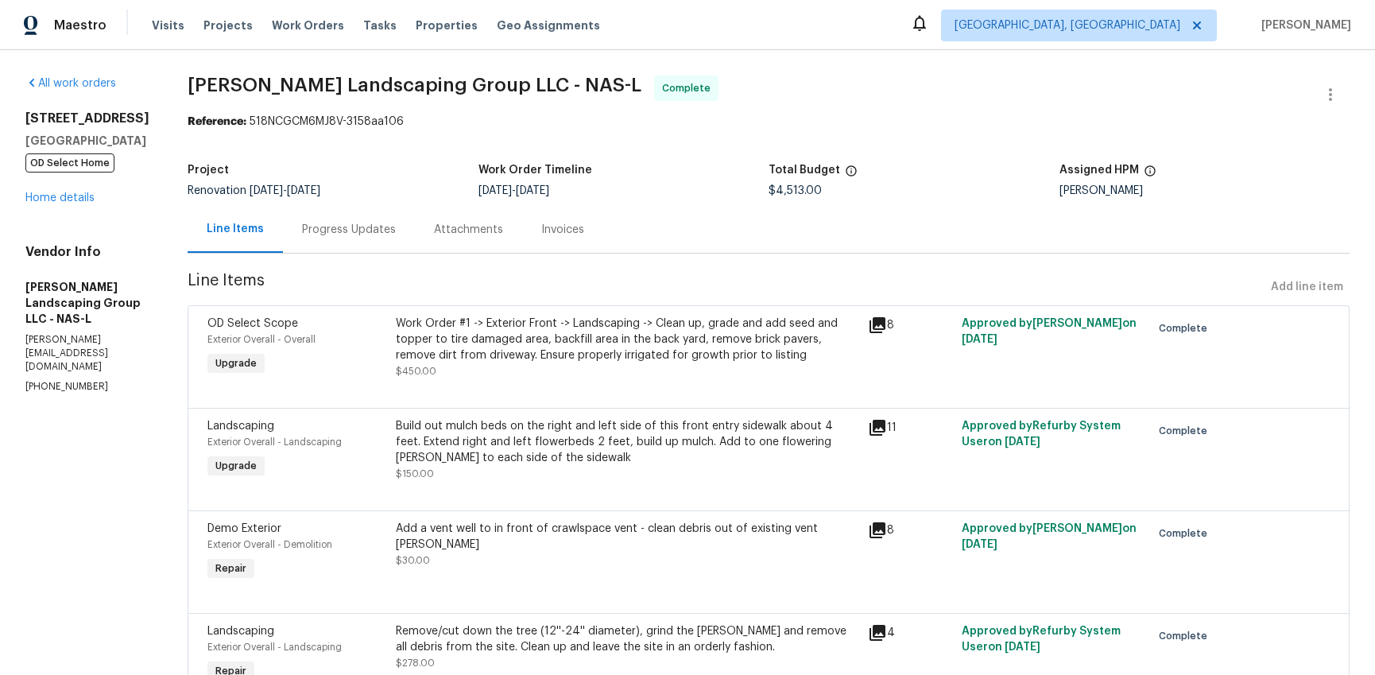
click at [584, 231] on div "Invoices" at bounding box center [562, 230] width 43 height 16
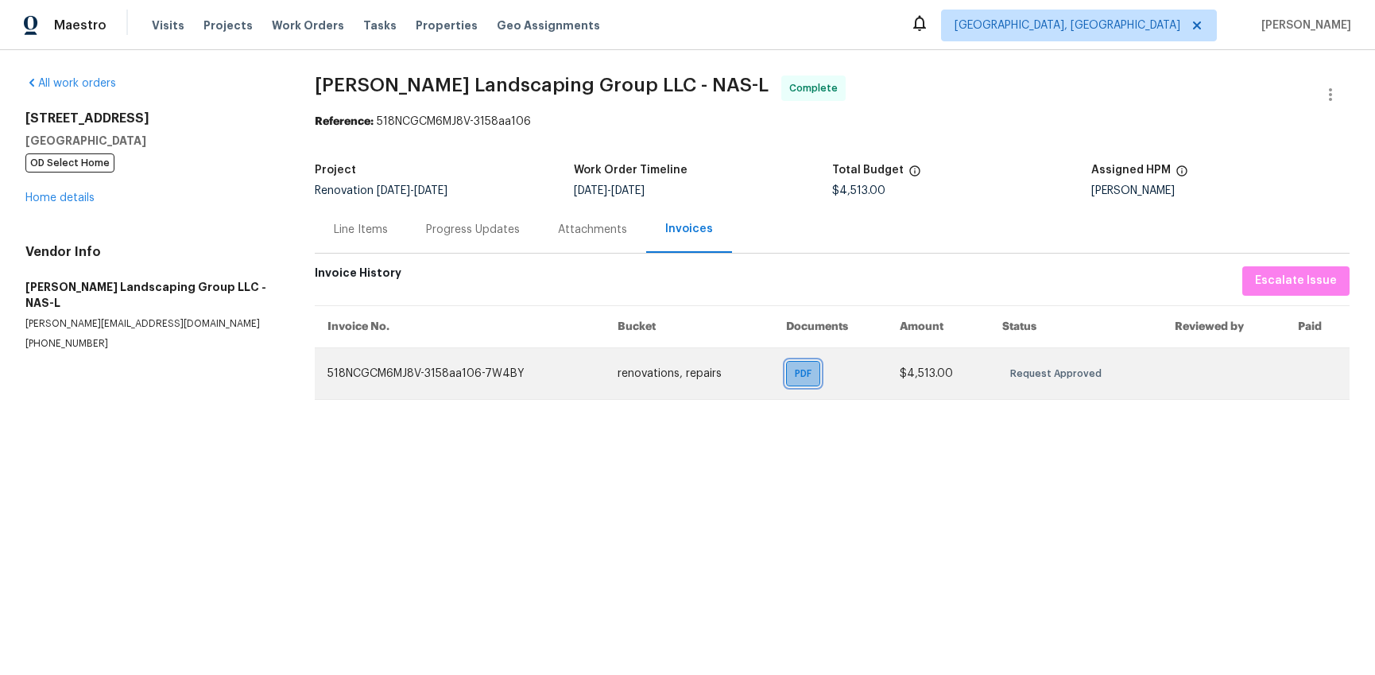
click at [795, 373] on span "PDF" at bounding box center [806, 373] width 23 height 16
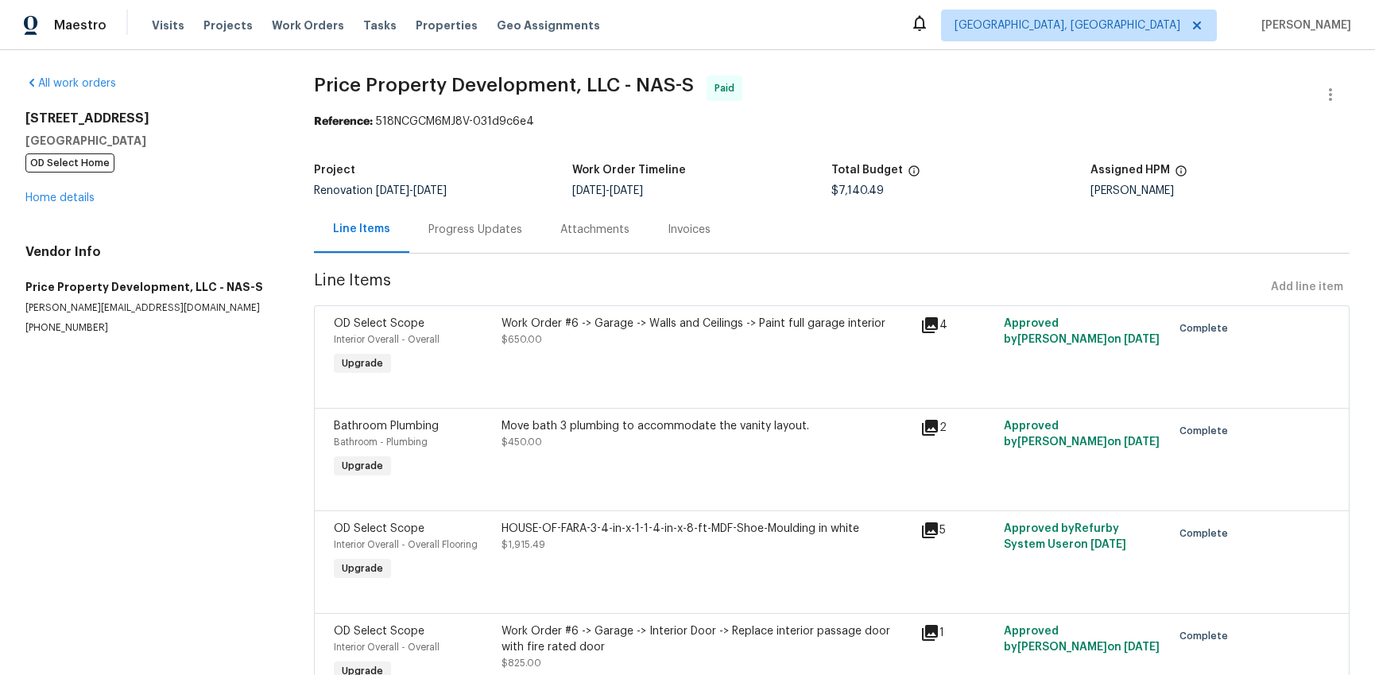
click at [686, 234] on div "Invoices" at bounding box center [688, 230] width 43 height 16
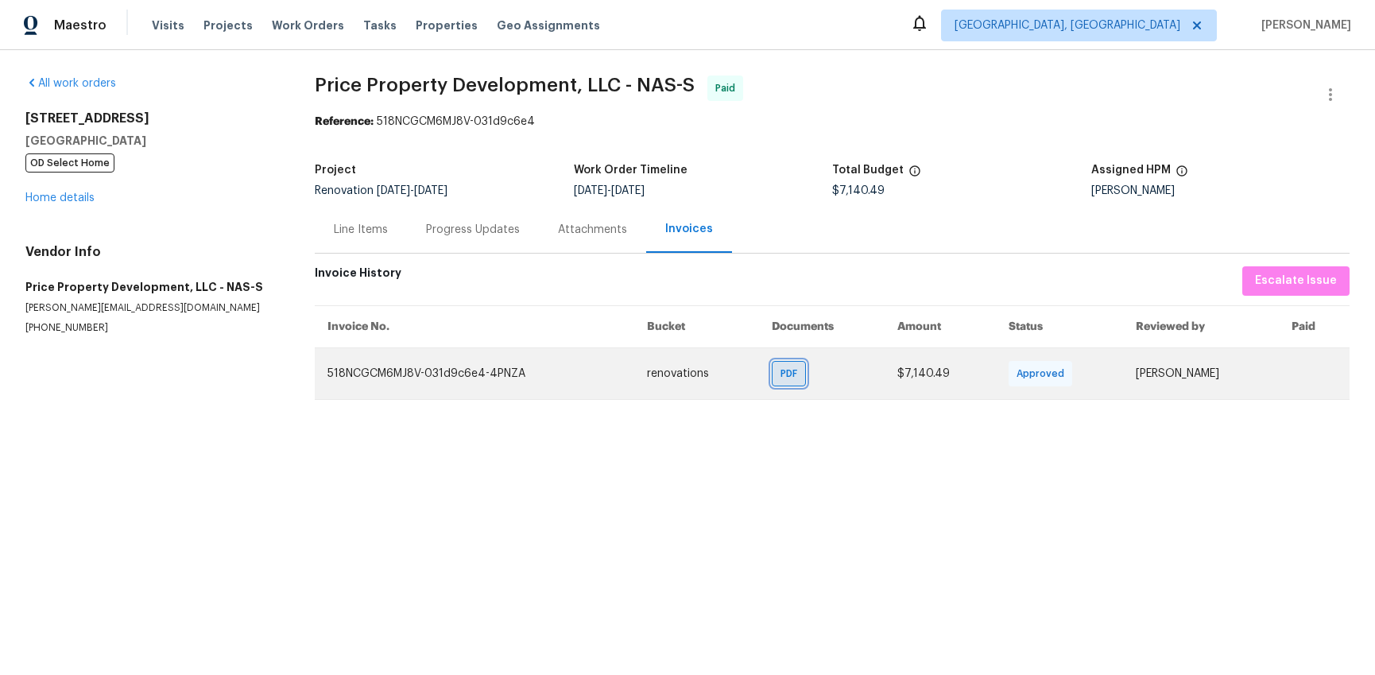
click at [783, 374] on span "PDF" at bounding box center [791, 373] width 23 height 16
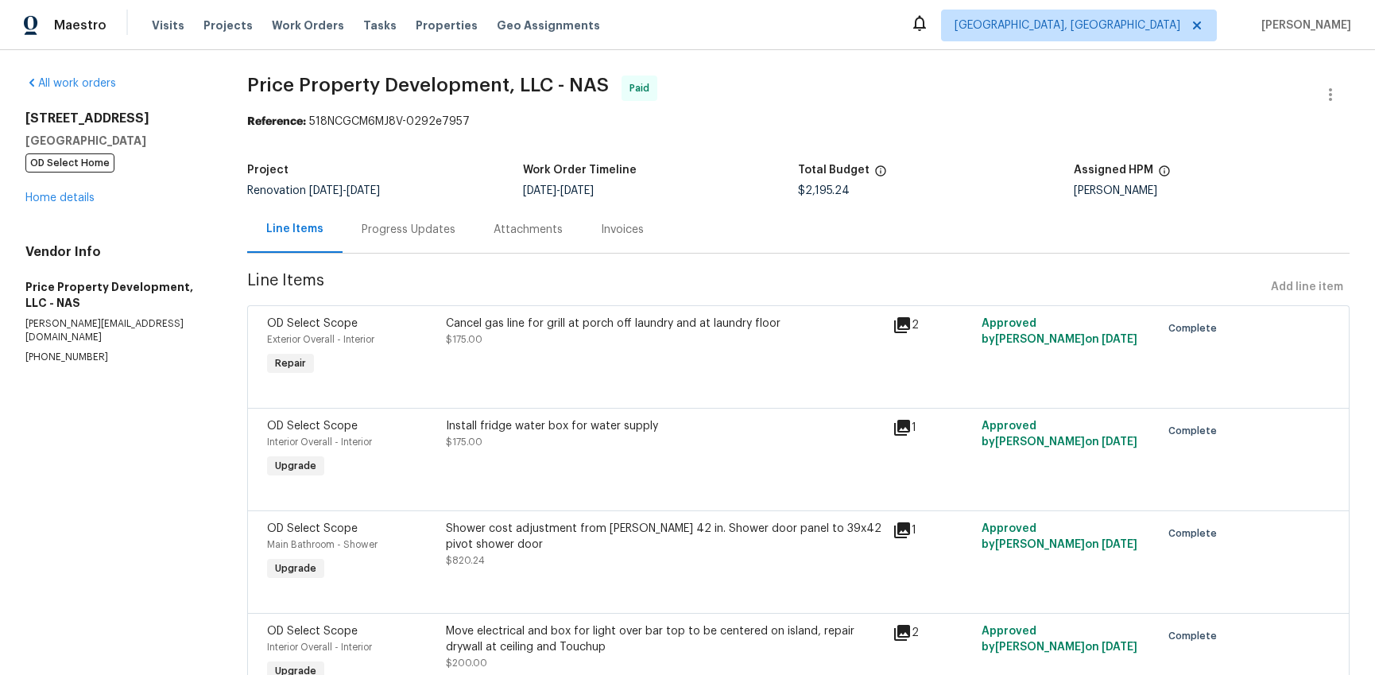
click at [629, 231] on div "Invoices" at bounding box center [622, 230] width 43 height 16
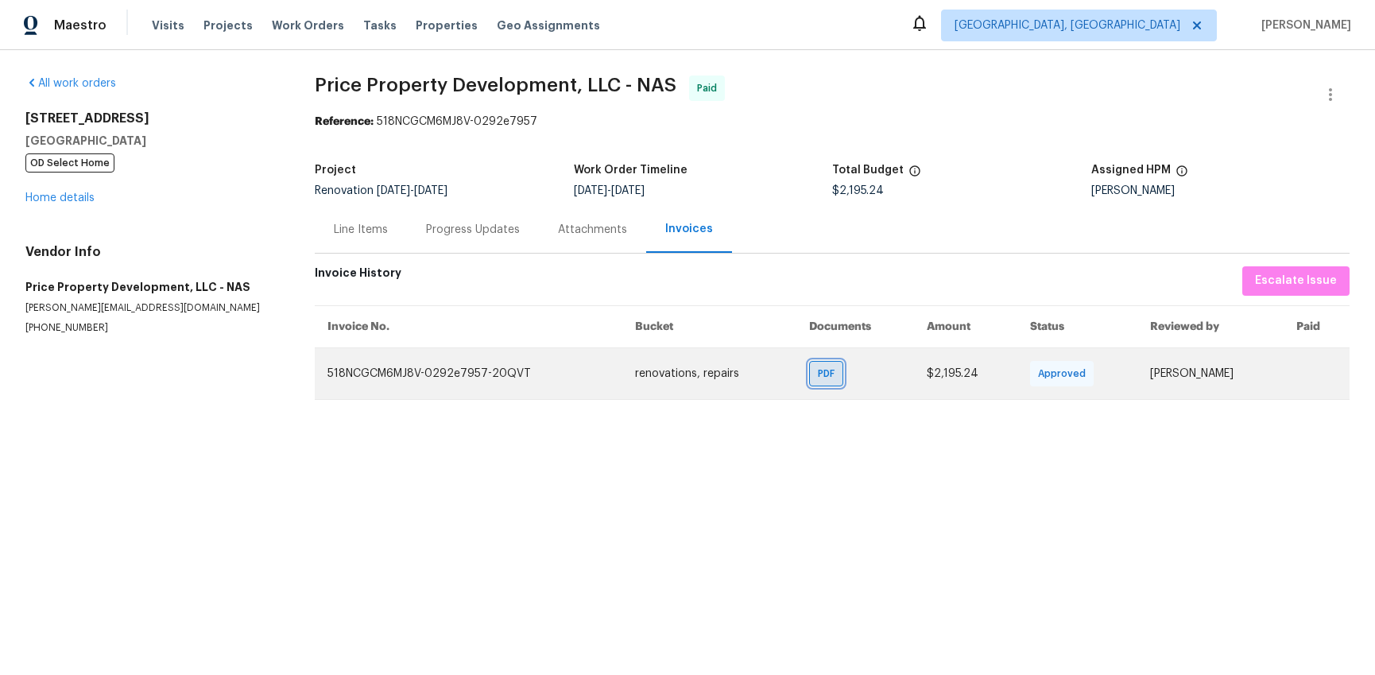
click at [818, 378] on span "PDF" at bounding box center [829, 373] width 23 height 16
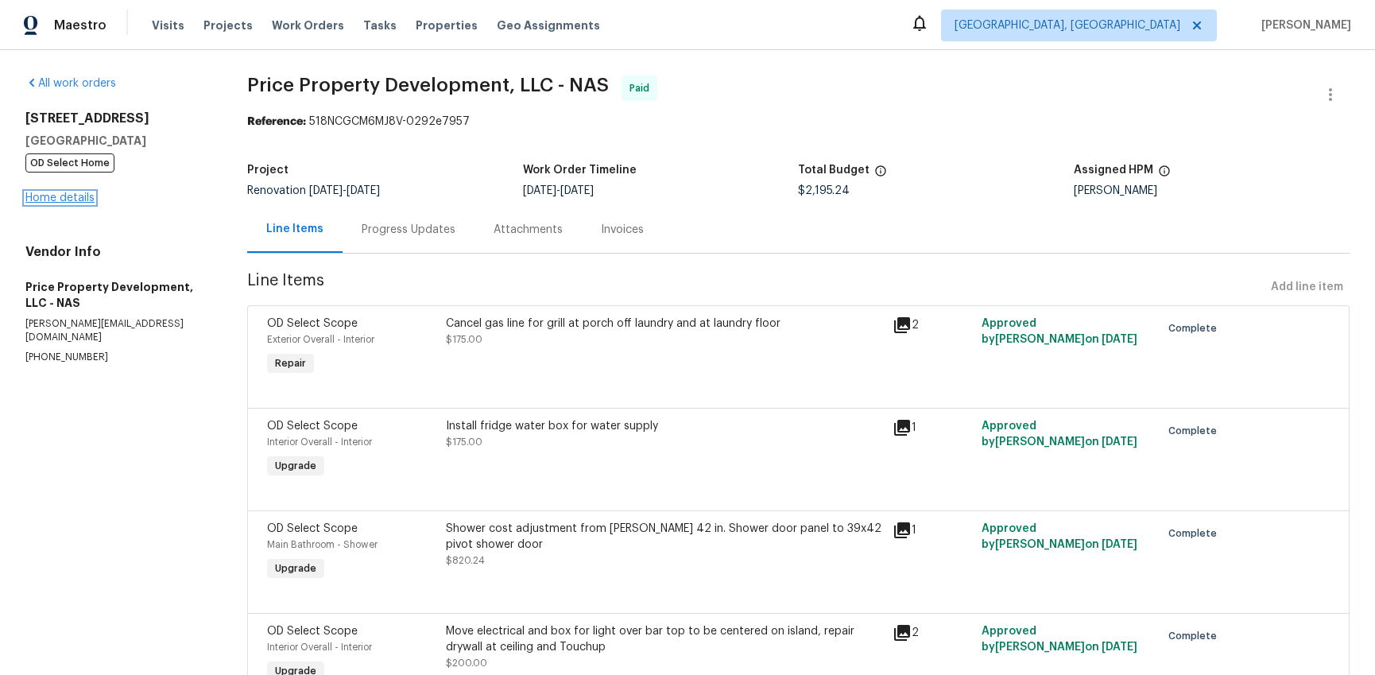
click at [55, 197] on link "Home details" at bounding box center [59, 197] width 69 height 11
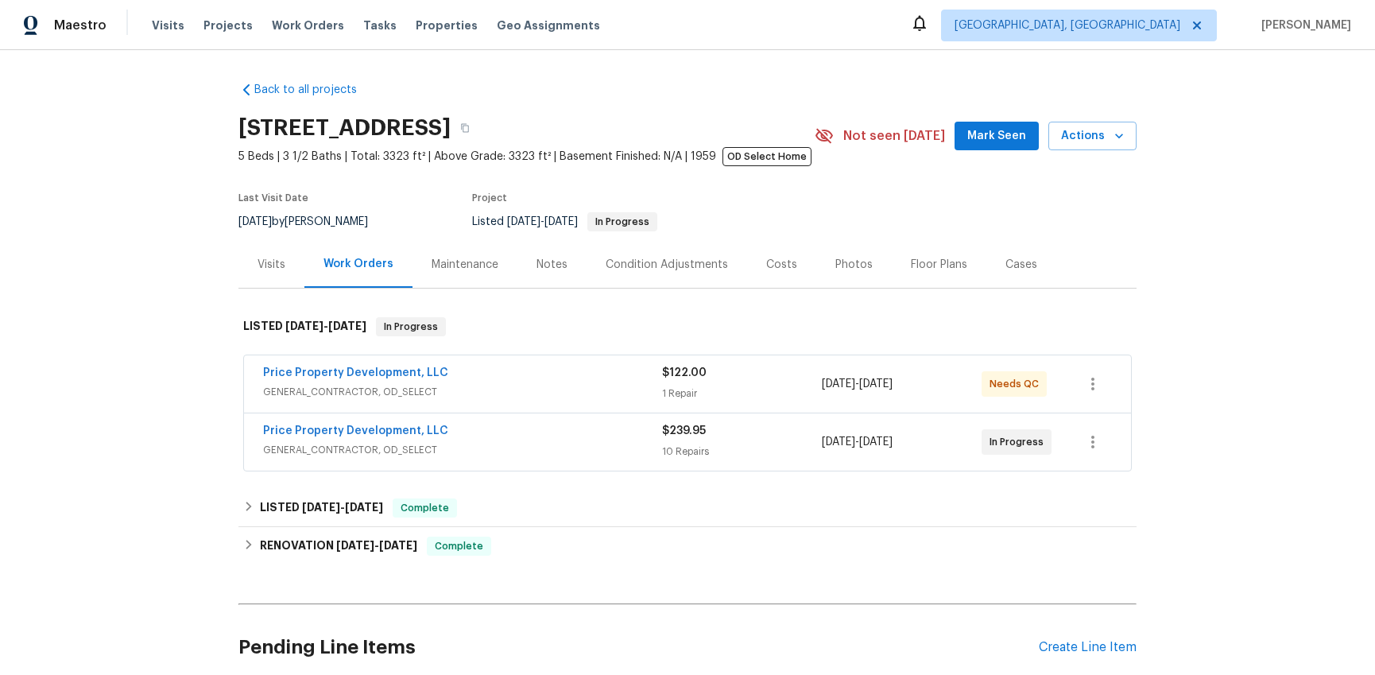
click at [657, 266] on div "Condition Adjustments" at bounding box center [666, 265] width 122 height 16
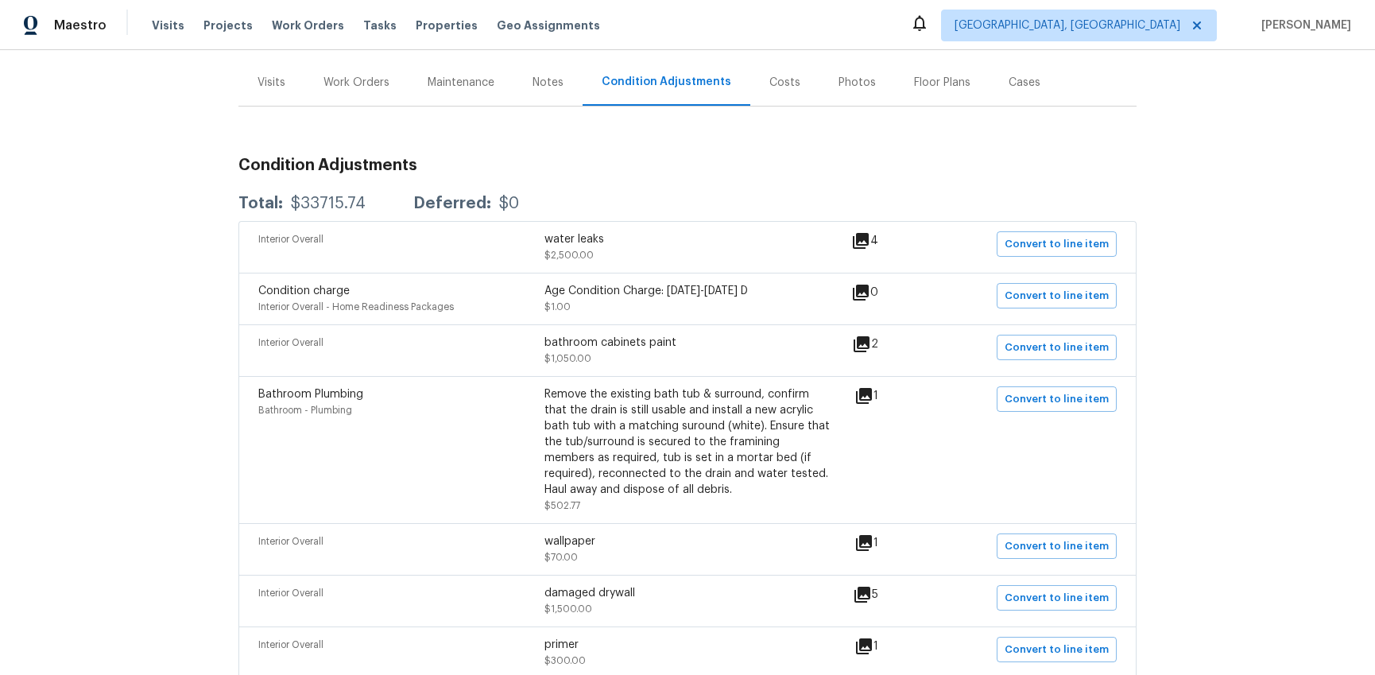
scroll to position [64, 0]
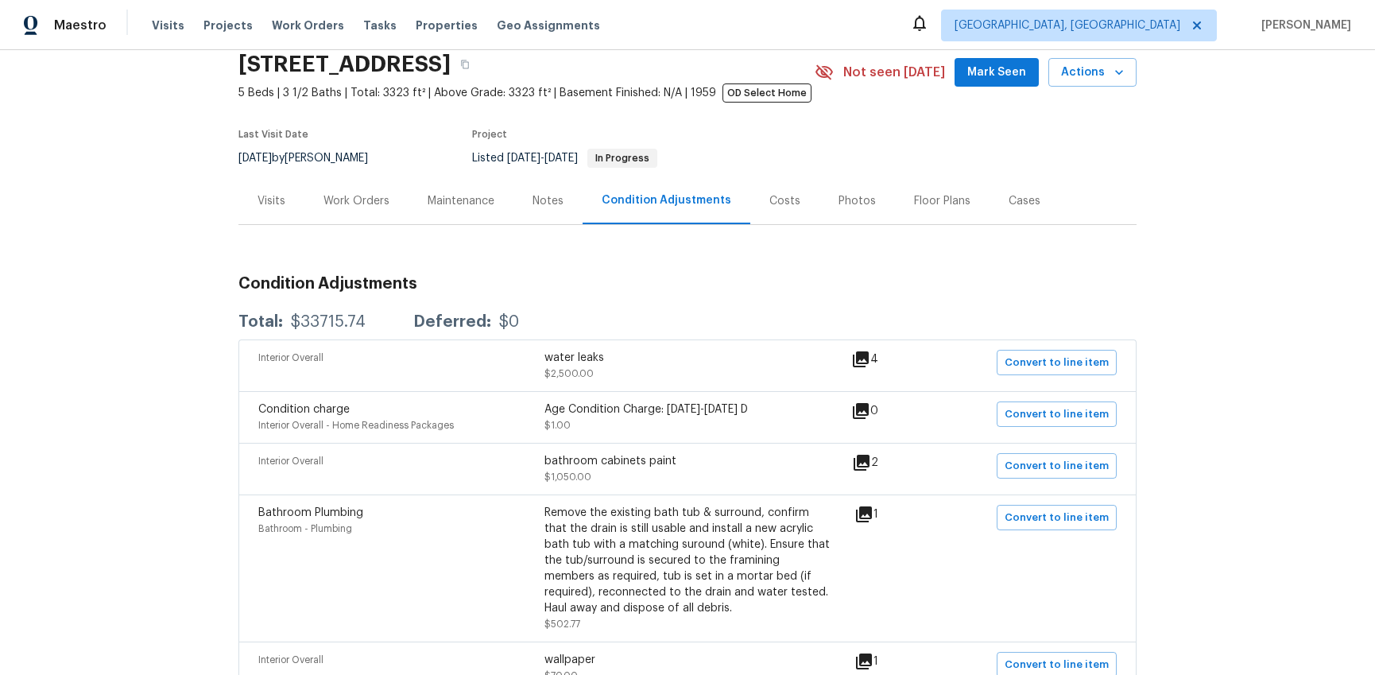
click at [848, 202] on div "Photos" at bounding box center [856, 201] width 37 height 16
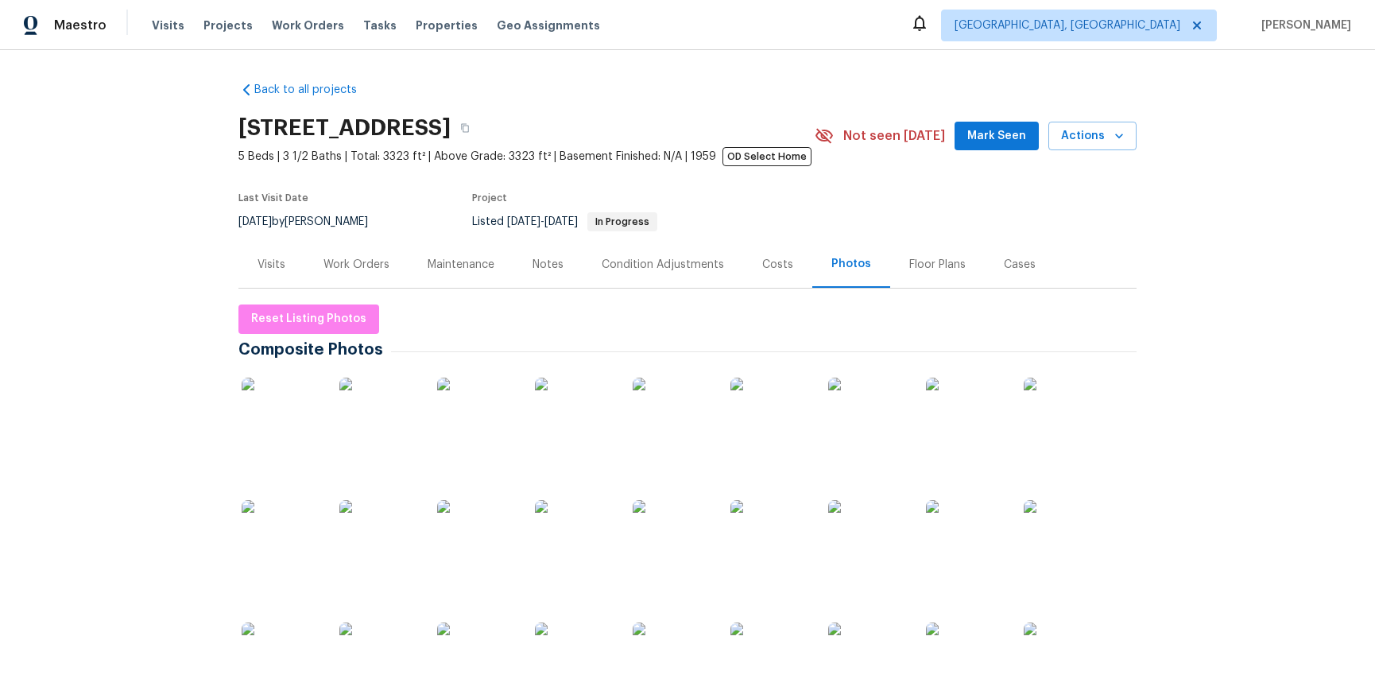
click at [450, 265] on div "Maintenance" at bounding box center [460, 265] width 67 height 16
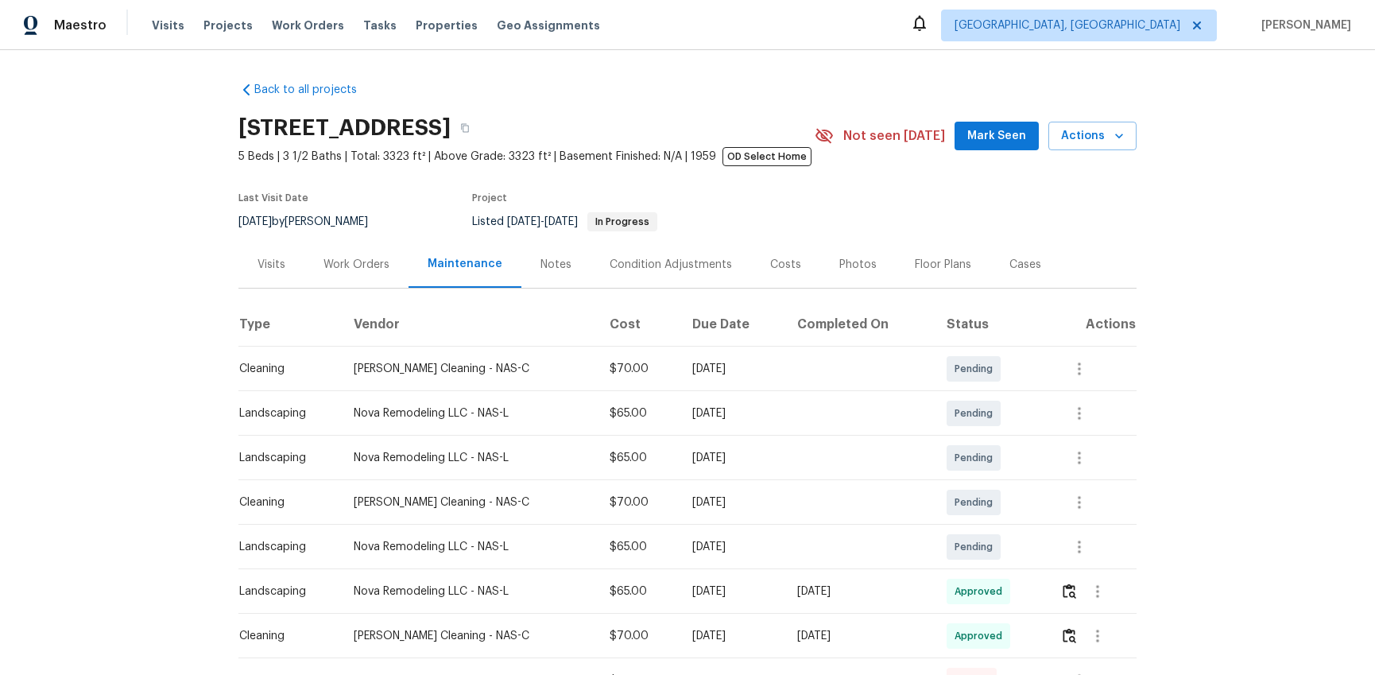
click at [337, 264] on div "Work Orders" at bounding box center [356, 265] width 66 height 16
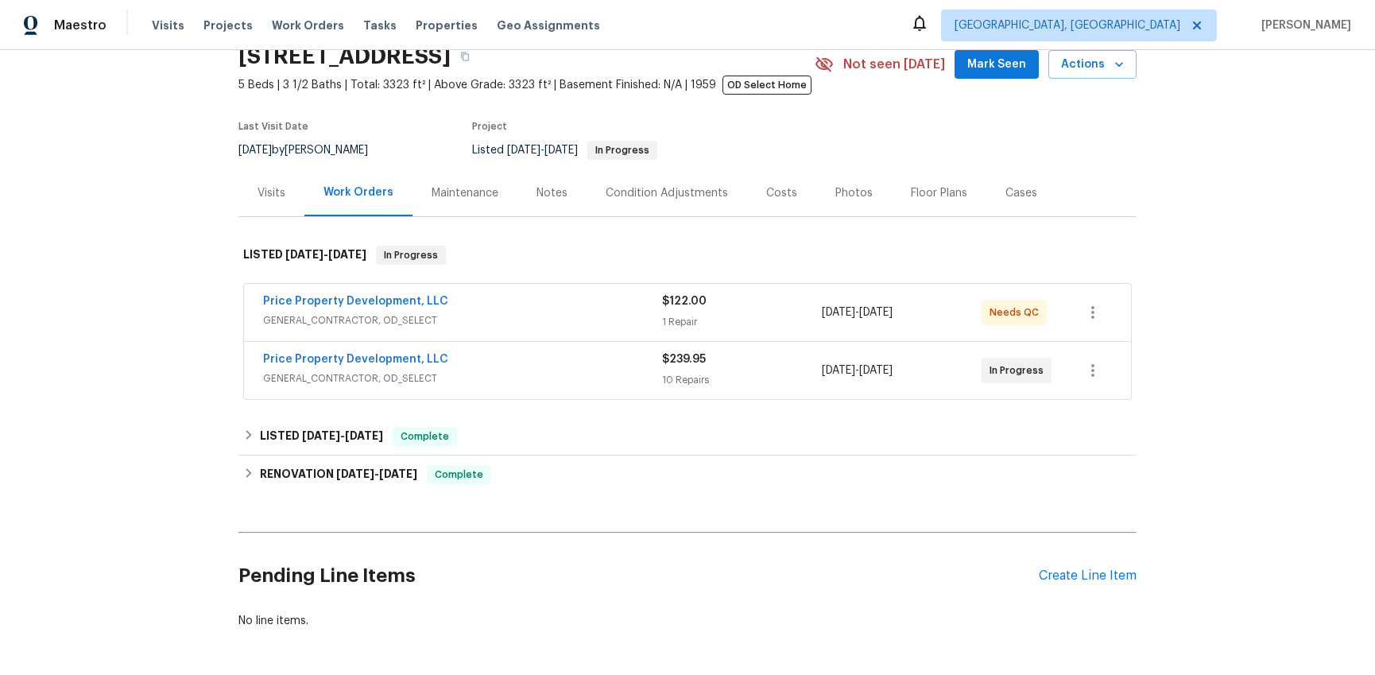
scroll to position [68, 0]
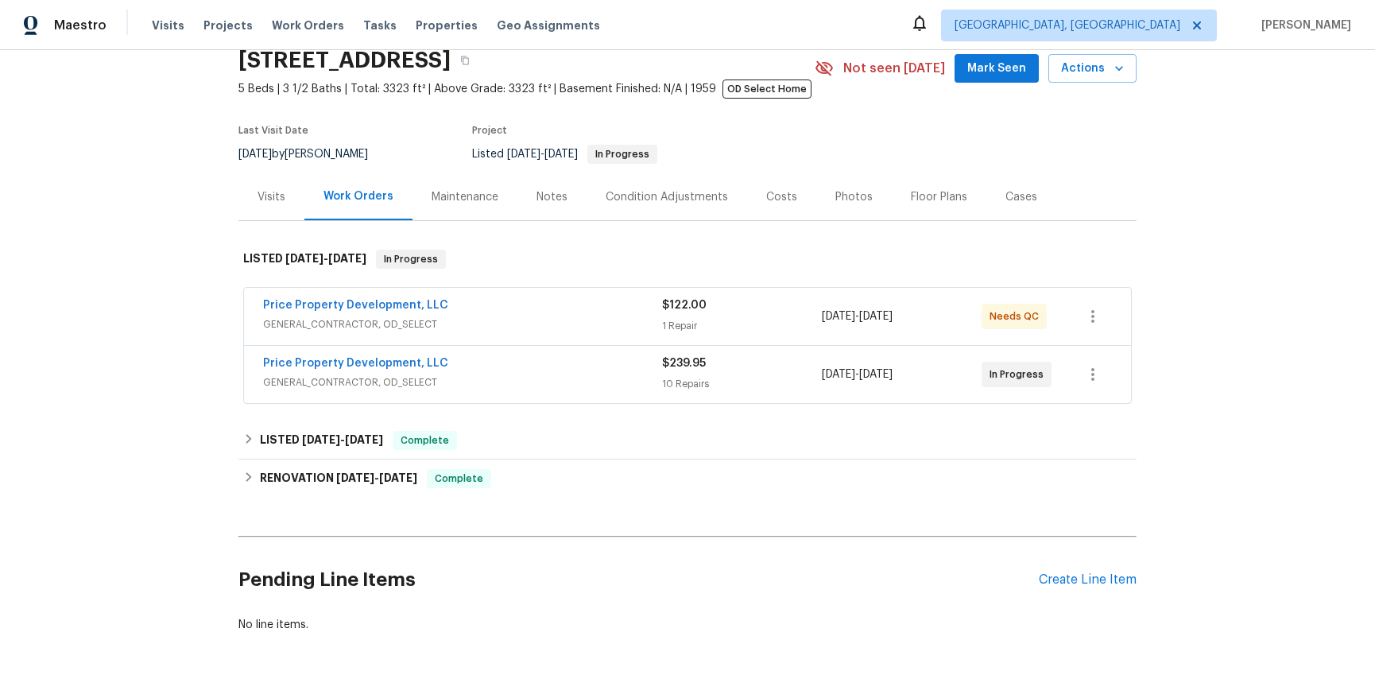
click at [261, 196] on div "Visits" at bounding box center [271, 197] width 28 height 16
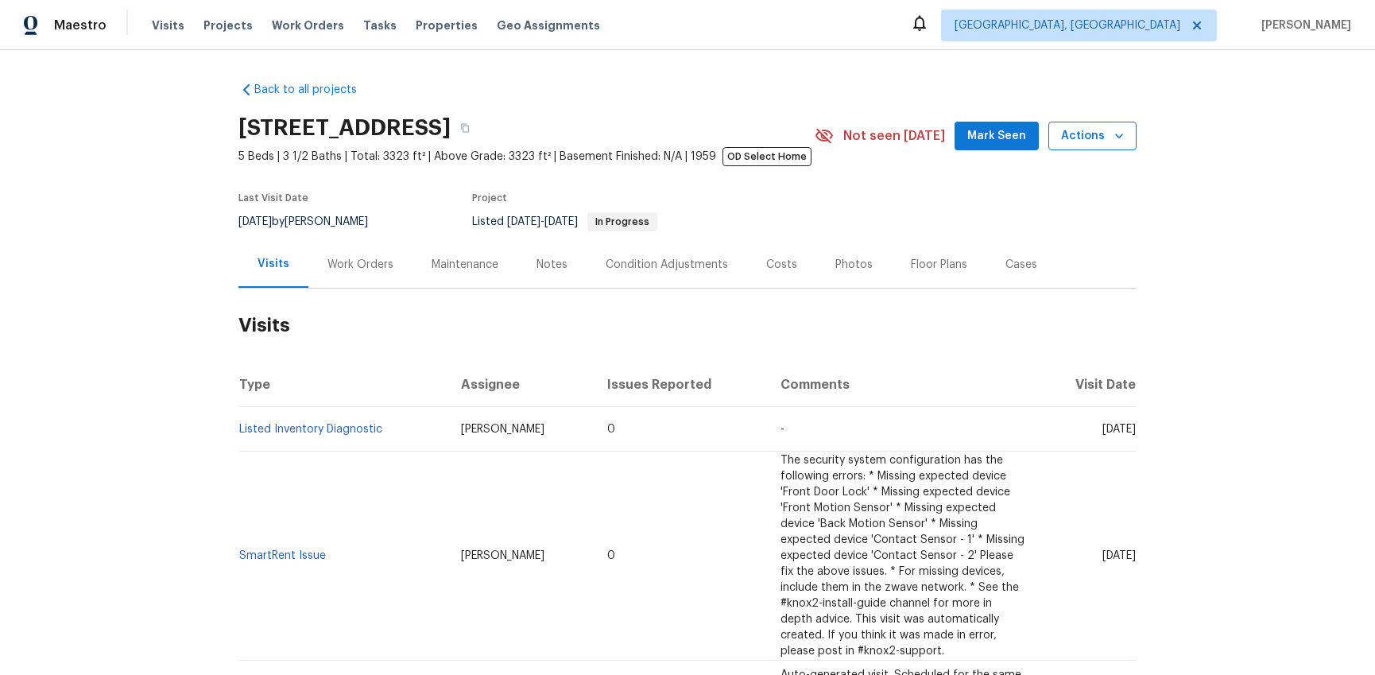
click at [1102, 140] on span "Actions" at bounding box center [1092, 136] width 63 height 20
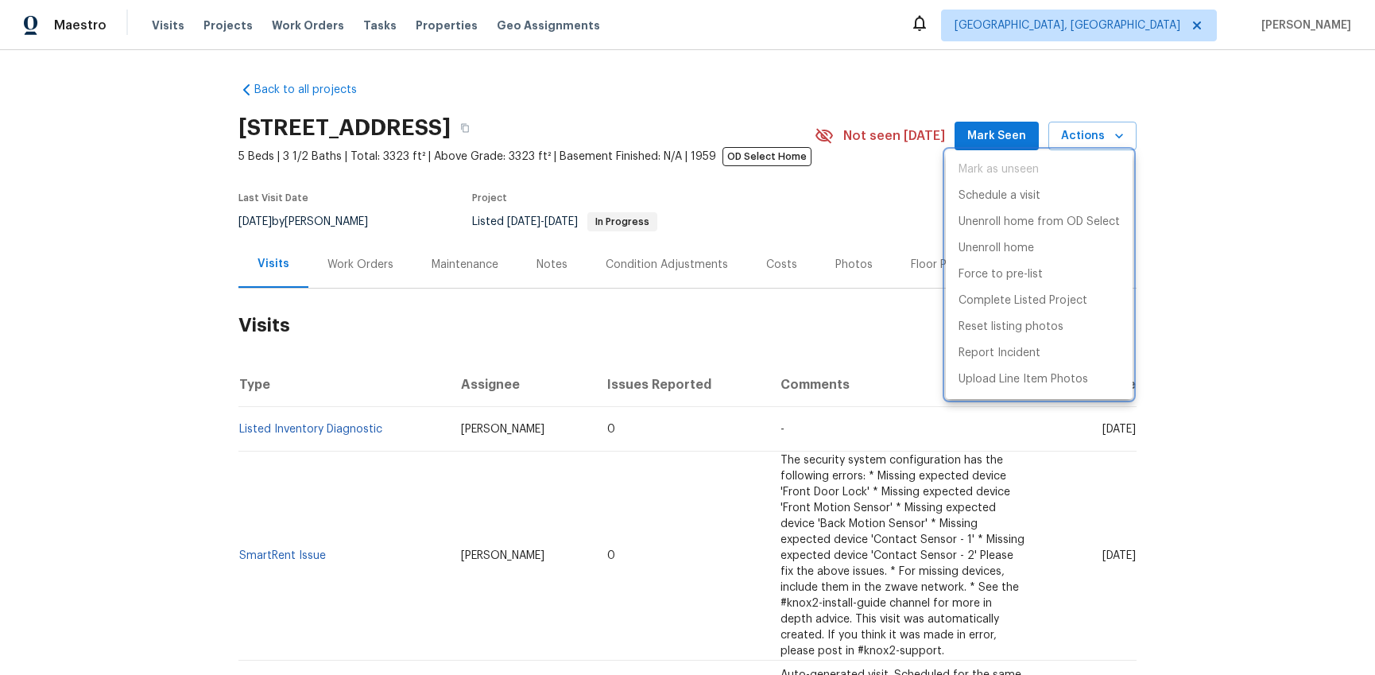
click at [755, 224] on div at bounding box center [687, 337] width 1375 height 675
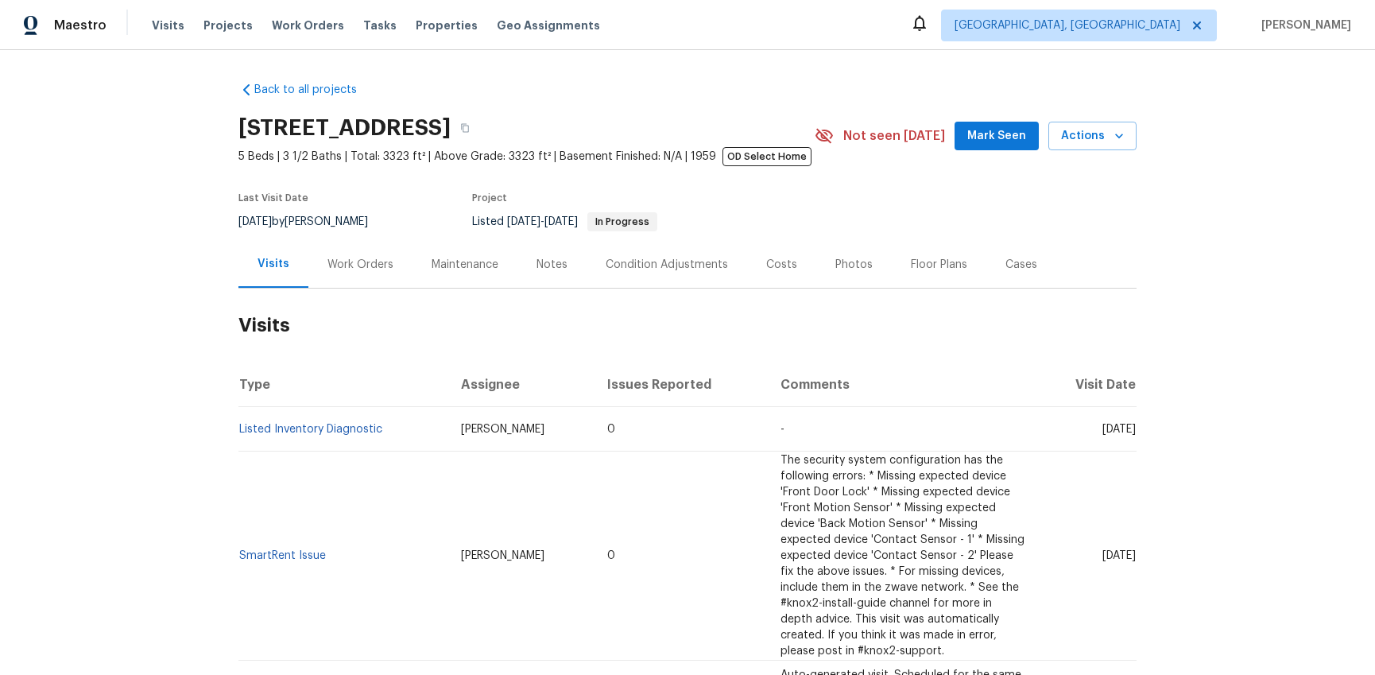
drag, startPoint x: 732, startPoint y: 153, endPoint x: 718, endPoint y: 152, distance: 13.5
click at [733, 153] on span "OD Select Home" at bounding box center [766, 156] width 89 height 19
click at [479, 127] on button "button" at bounding box center [465, 128] width 29 height 29
click at [648, 260] on div "Condition Adjustments" at bounding box center [666, 265] width 122 height 16
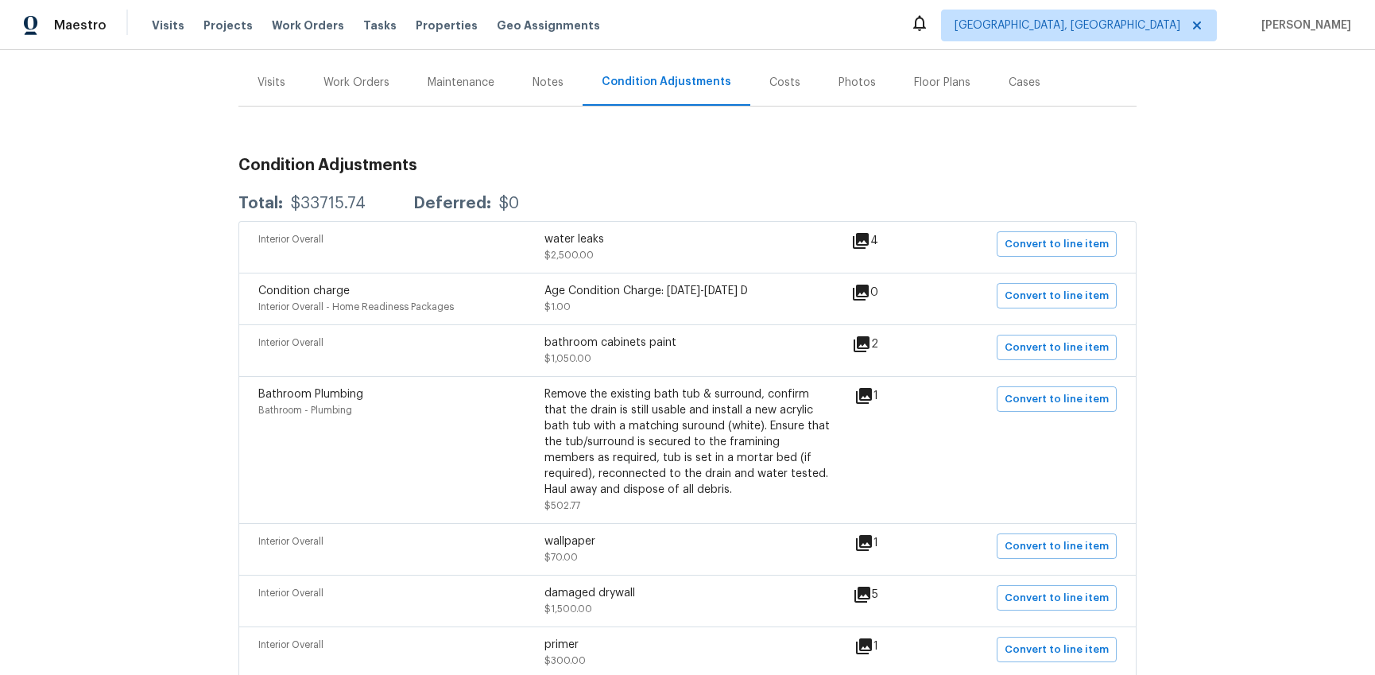
scroll to position [180, 0]
